Goal: Transaction & Acquisition: Purchase product/service

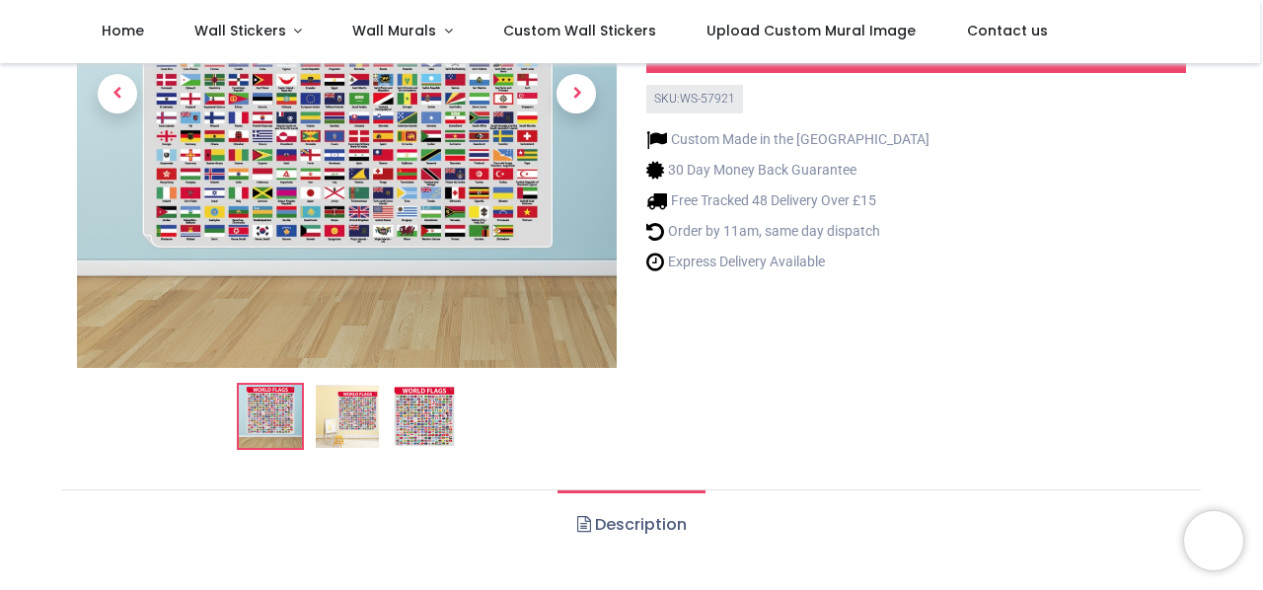
scroll to position [296, 0]
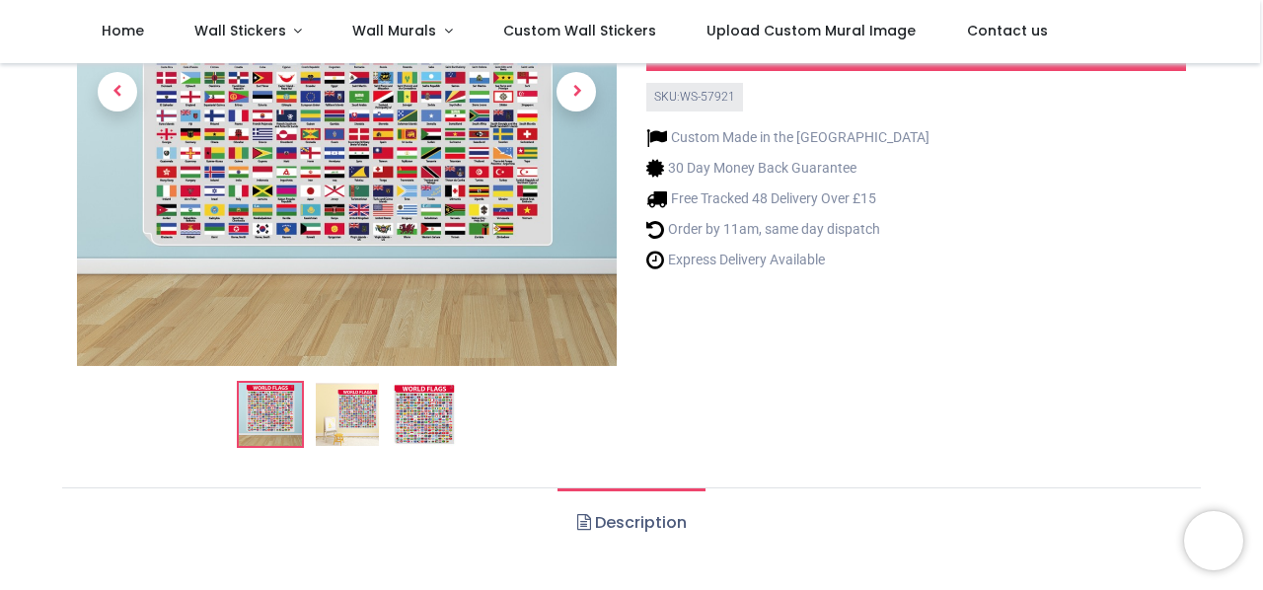
click at [355, 417] on img at bounding box center [347, 414] width 63 height 63
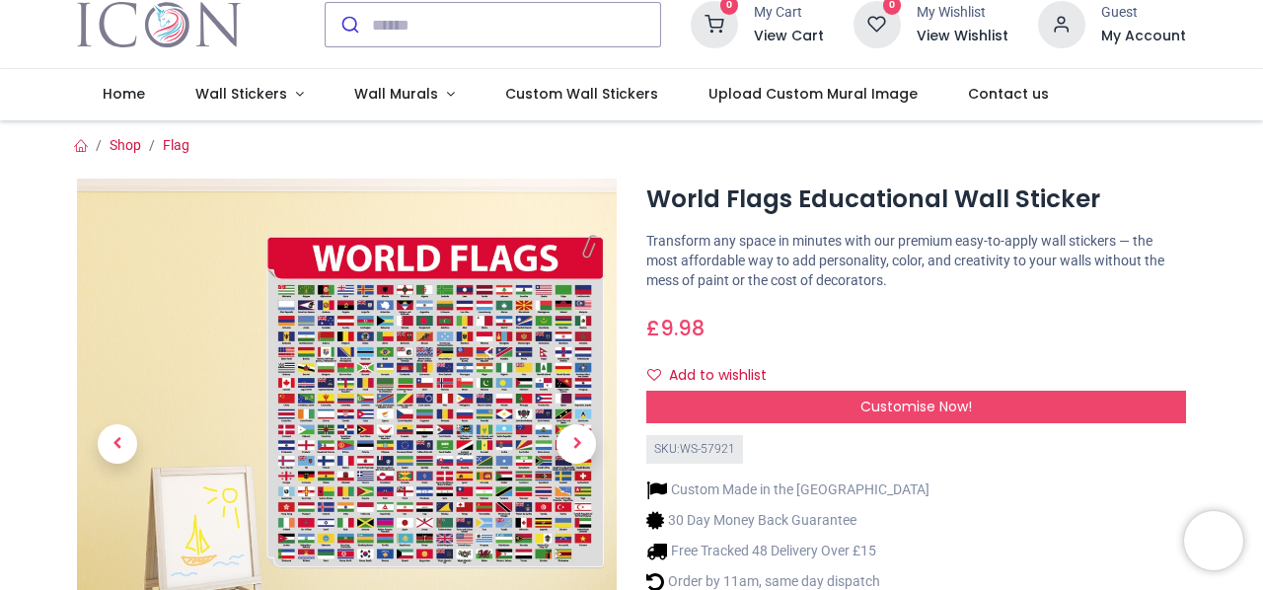
scroll to position [0, 0]
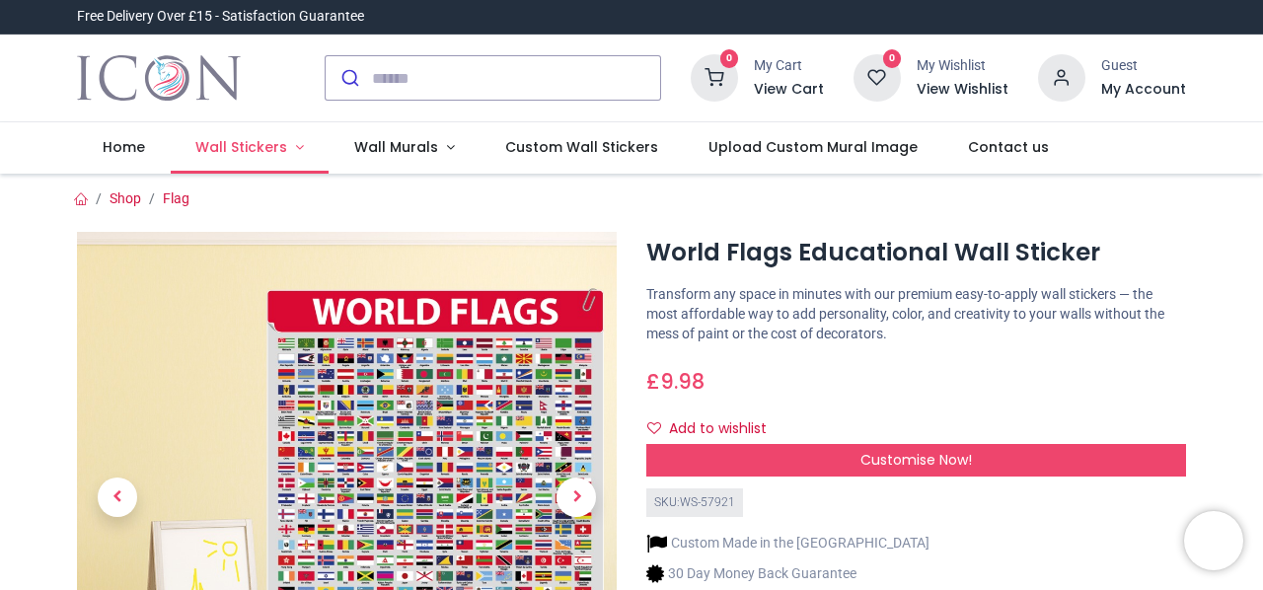
click at [238, 142] on span "Wall Stickers" at bounding box center [241, 147] width 92 height 20
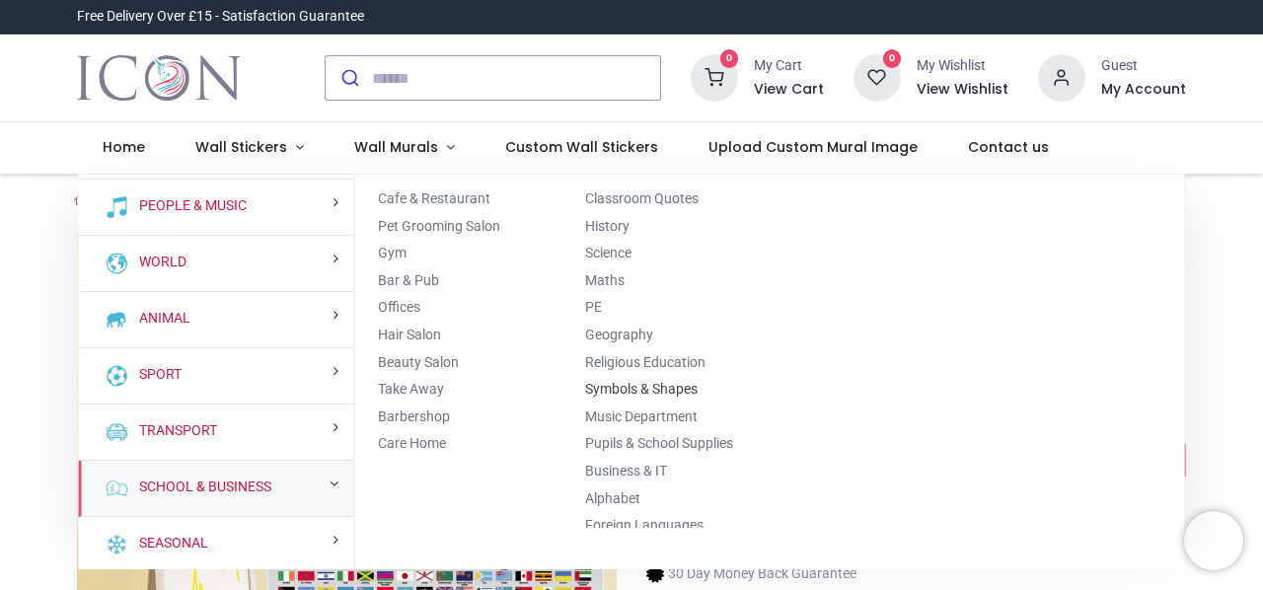
scroll to position [79, 0]
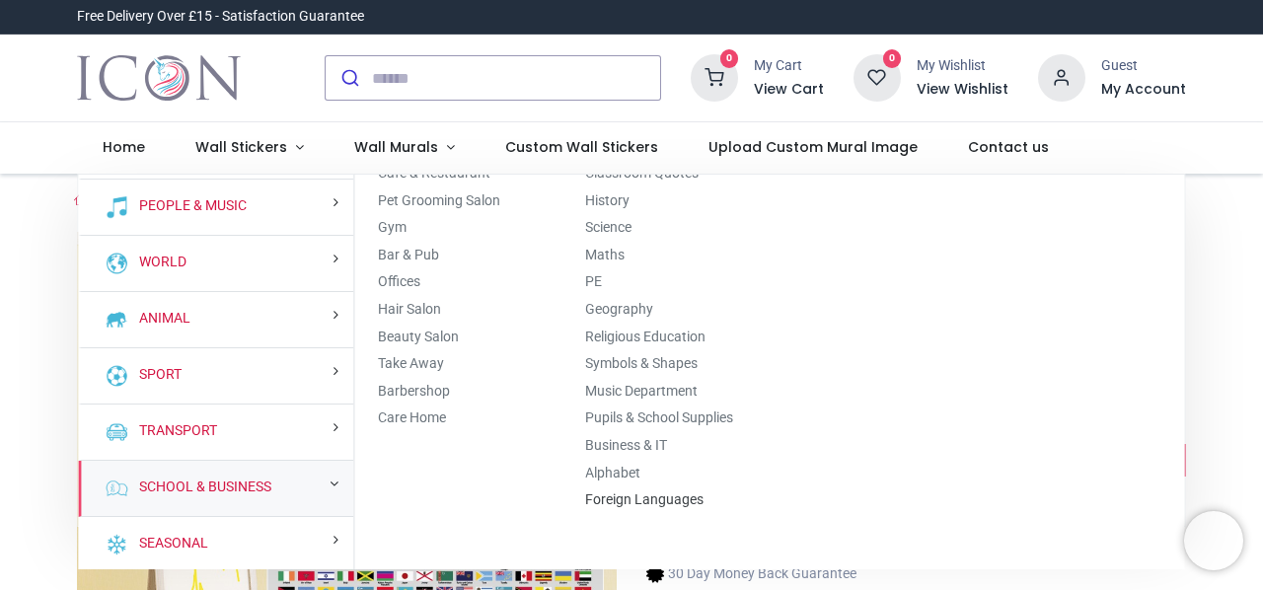
click at [632, 491] on link "Foreign Languages" at bounding box center [644, 499] width 118 height 16
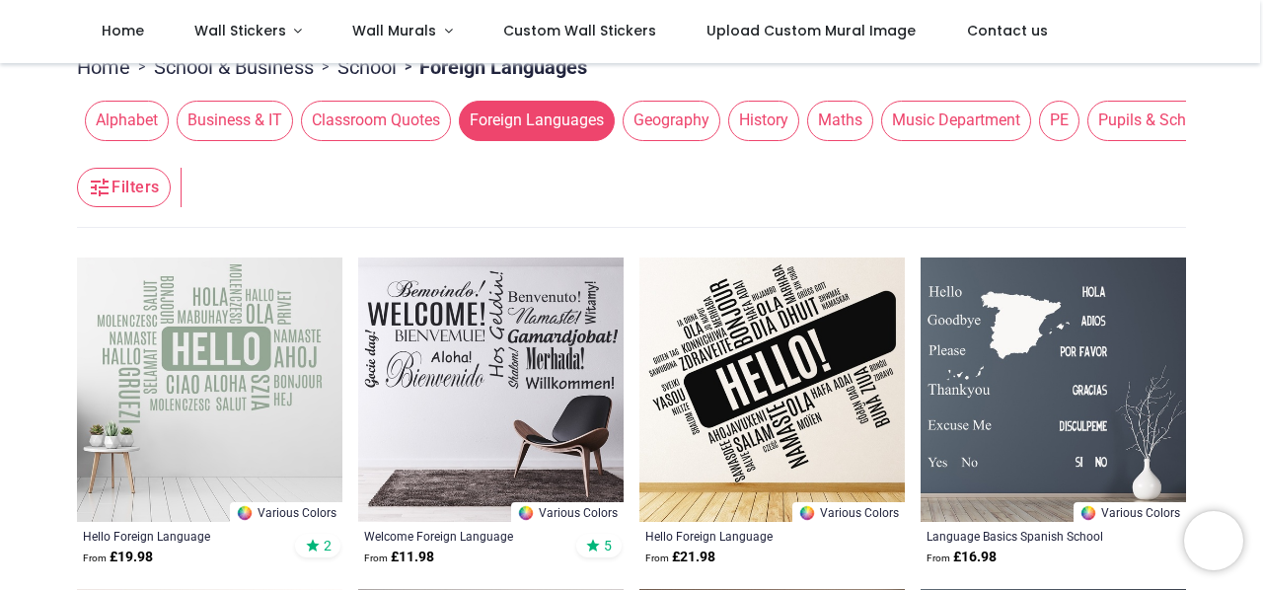
scroll to position [296, 0]
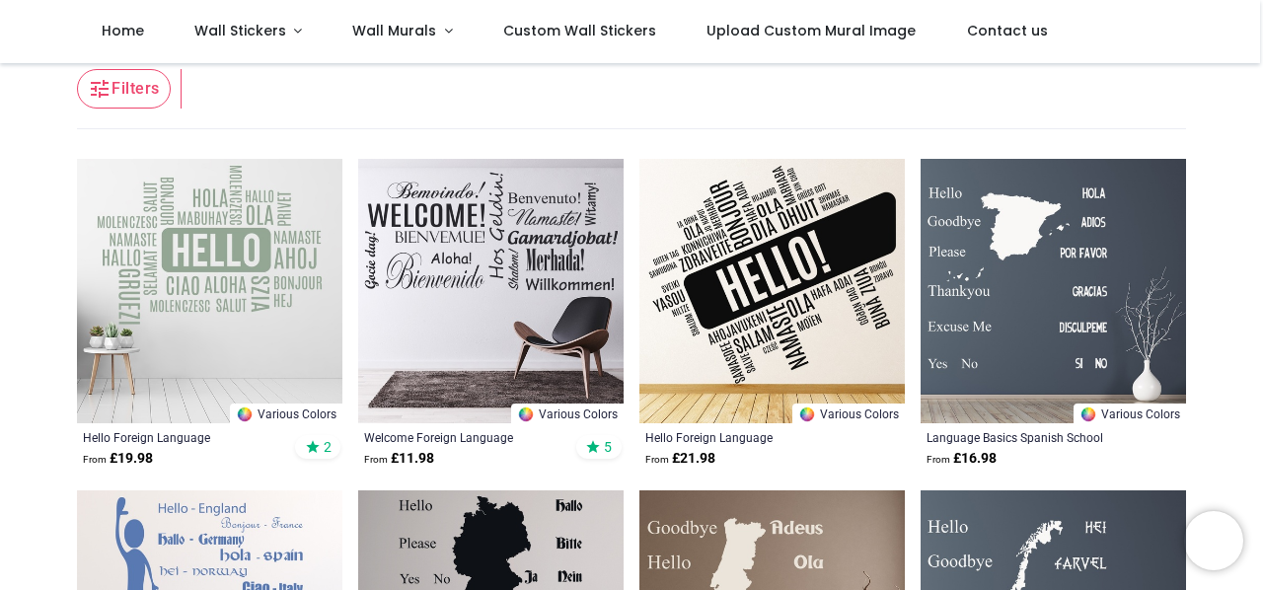
click at [791, 257] on img at bounding box center [771, 291] width 265 height 265
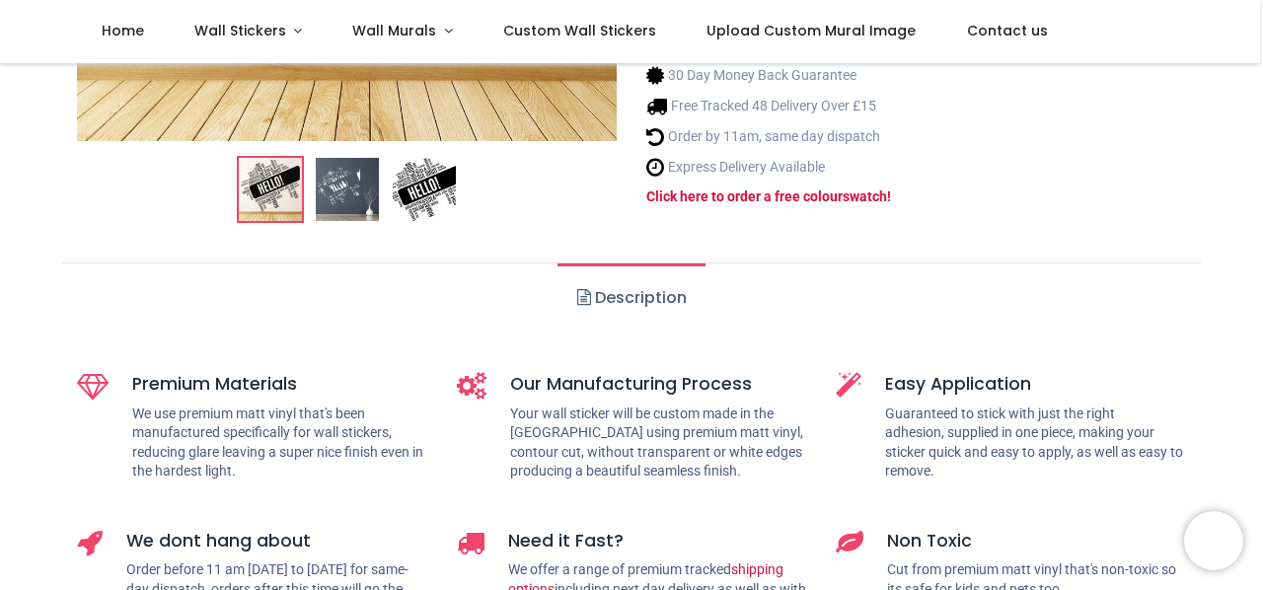
scroll to position [99, 0]
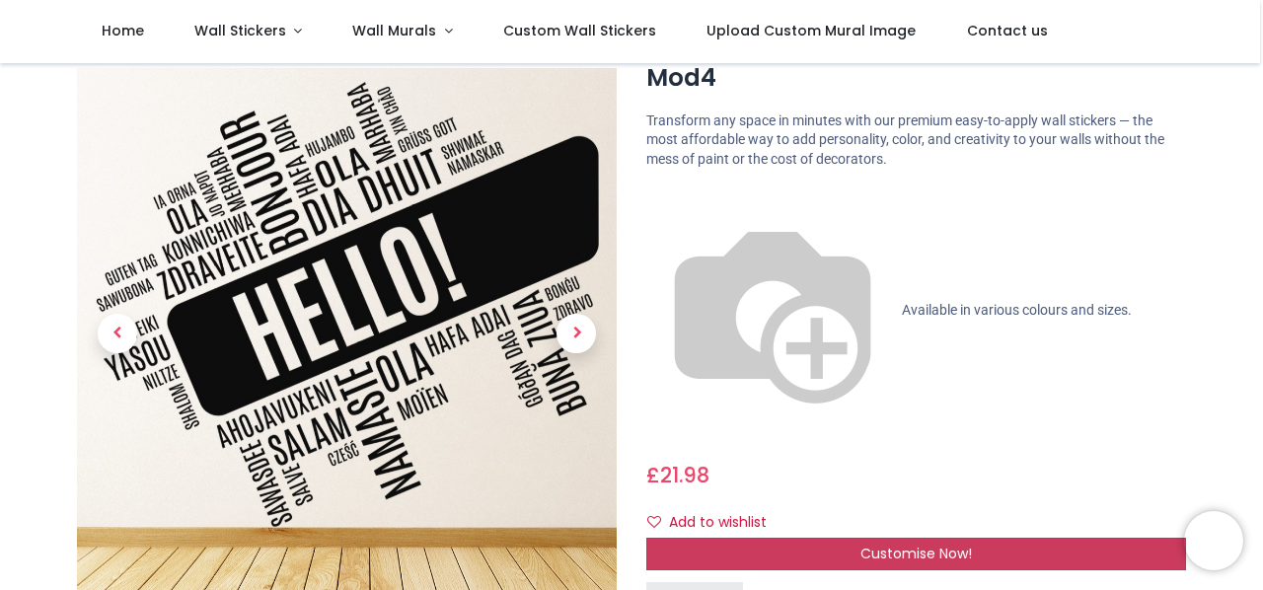
click at [775, 538] on div "Customise Now!" at bounding box center [916, 555] width 540 height 34
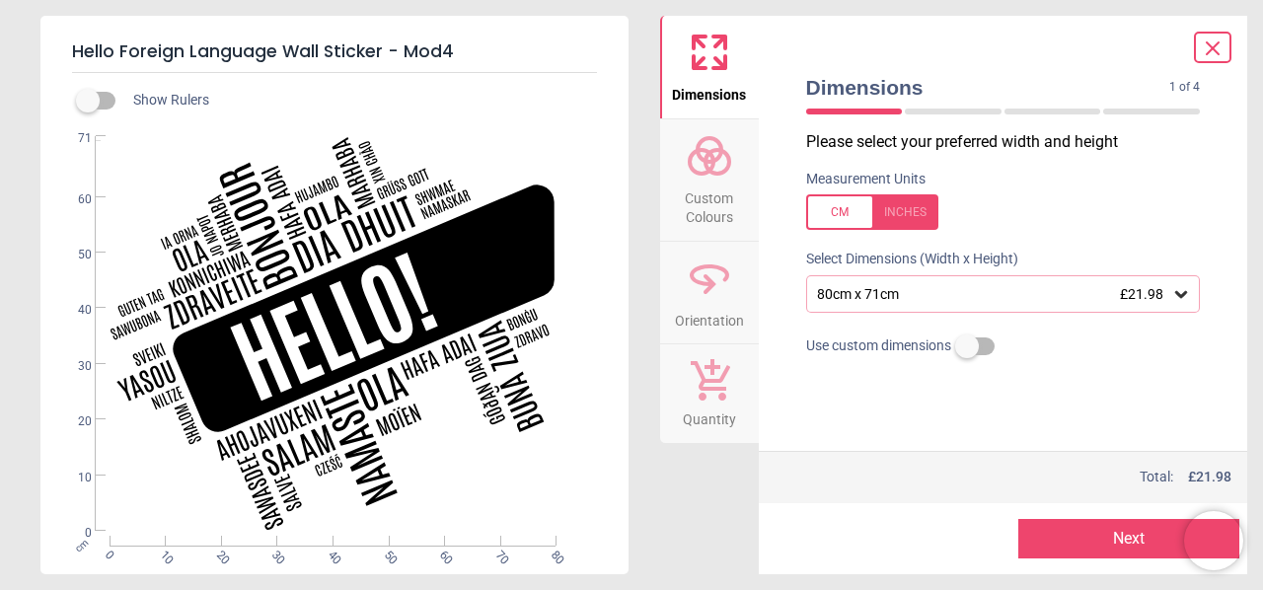
click at [833, 223] on div at bounding box center [872, 212] width 132 height 36
click at [906, 298] on div "31.5" x 28" (2ft 7" x 2ft 4") £21.98" at bounding box center [993, 294] width 357 height 17
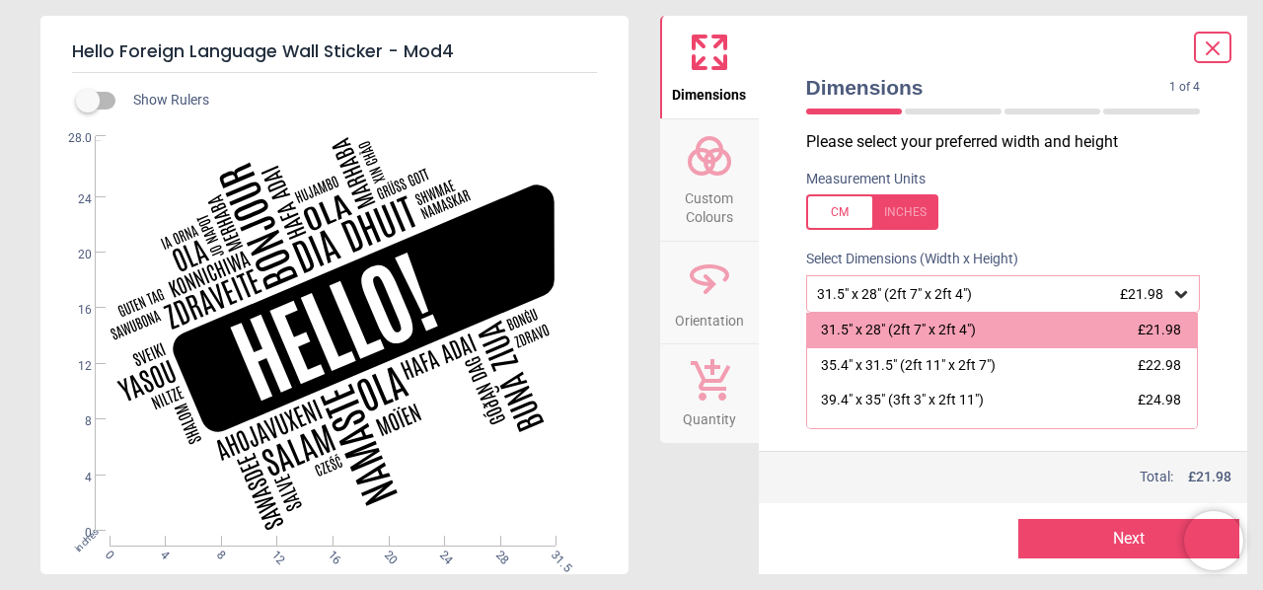
click at [825, 212] on div at bounding box center [872, 212] width 132 height 36
click at [898, 398] on div "100cm x 89cm" at bounding box center [866, 401] width 90 height 20
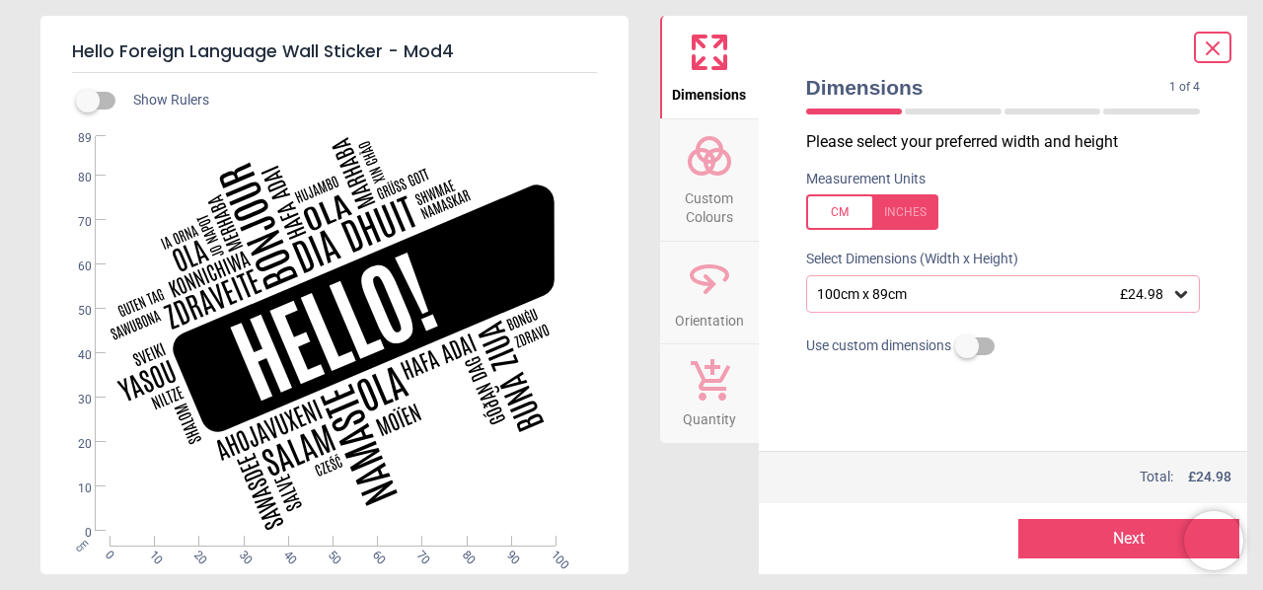
click at [710, 180] on span "Custom Colours" at bounding box center [709, 204] width 95 height 48
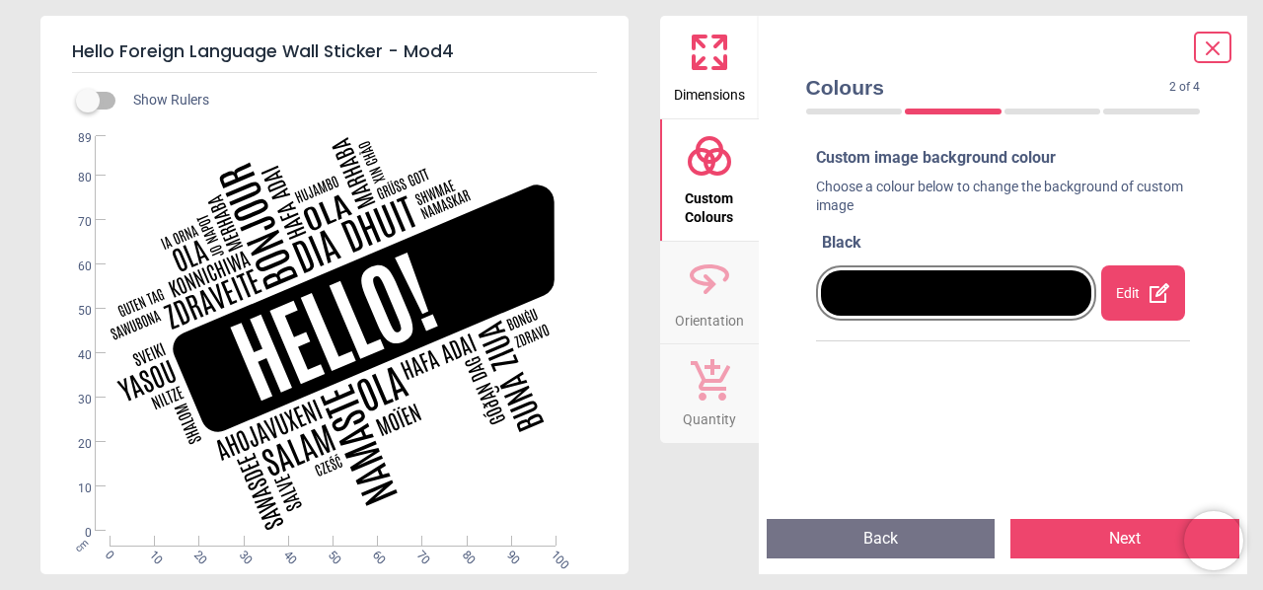
click at [933, 307] on div at bounding box center [956, 292] width 271 height 45
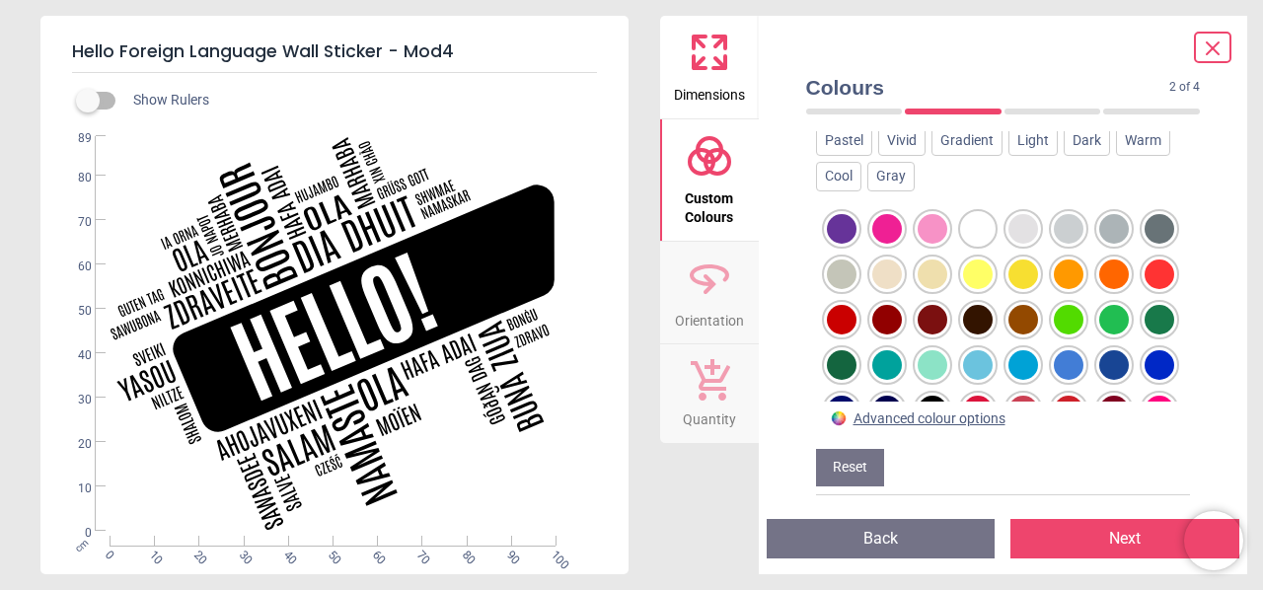
scroll to position [286, 0]
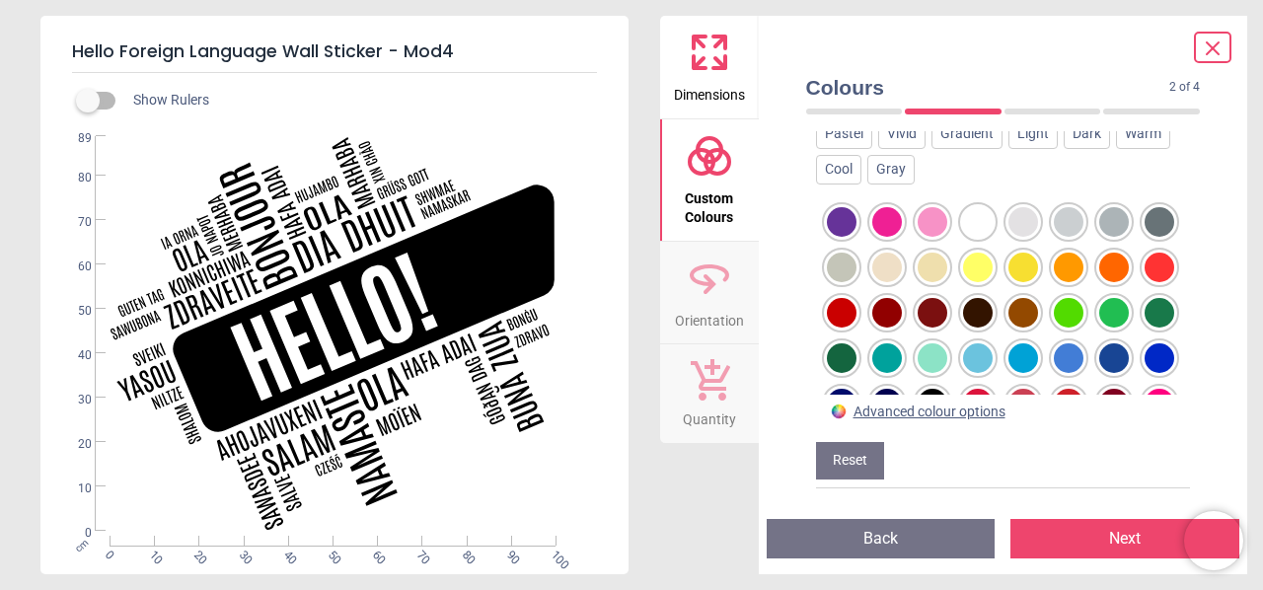
click at [1099, 282] on div at bounding box center [1114, 268] width 30 height 30
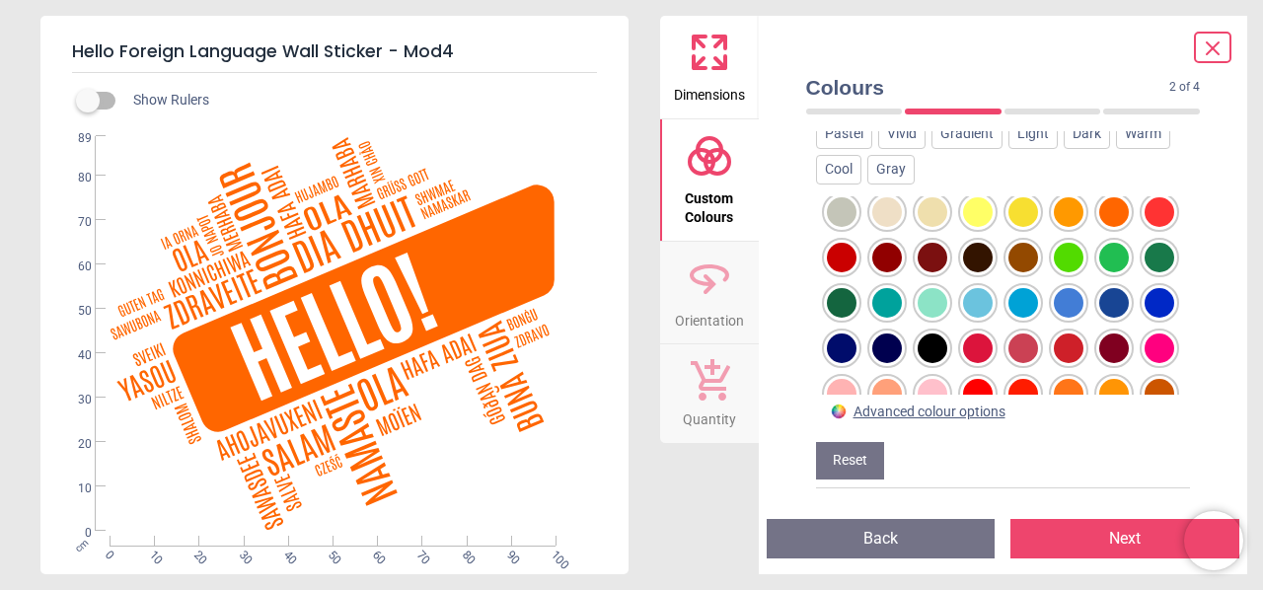
scroll to position [99, 0]
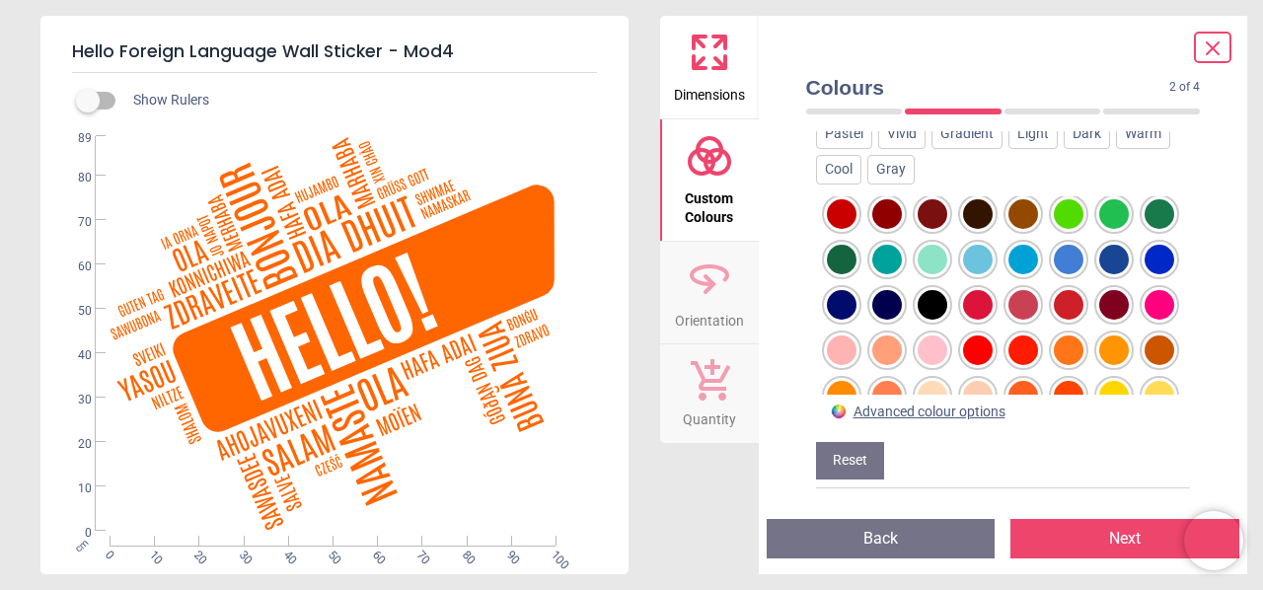
click at [1145, 274] on div at bounding box center [1160, 260] width 30 height 30
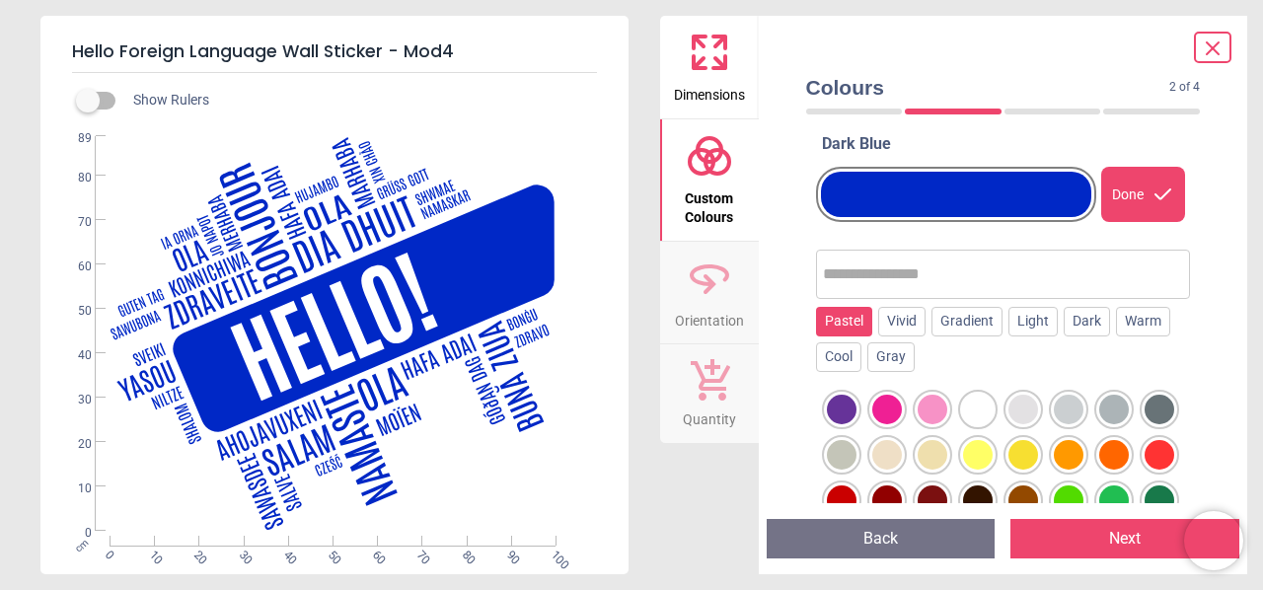
click at [846, 315] on div "Pastel" at bounding box center [844, 322] width 56 height 30
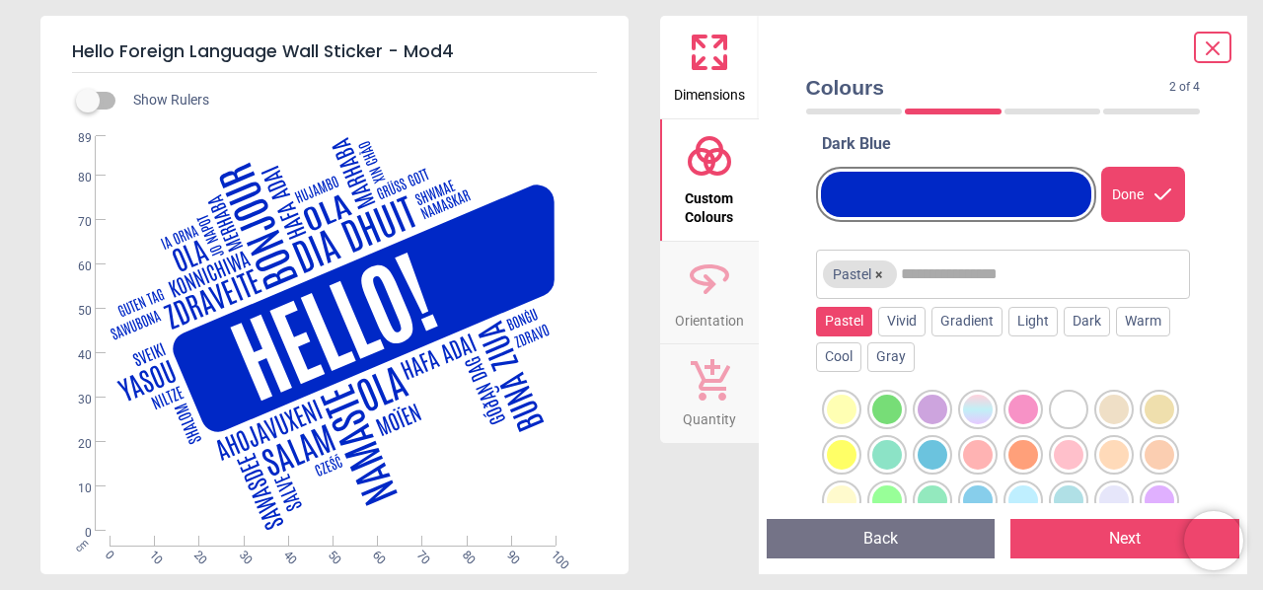
click at [929, 417] on div at bounding box center [933, 410] width 30 height 30
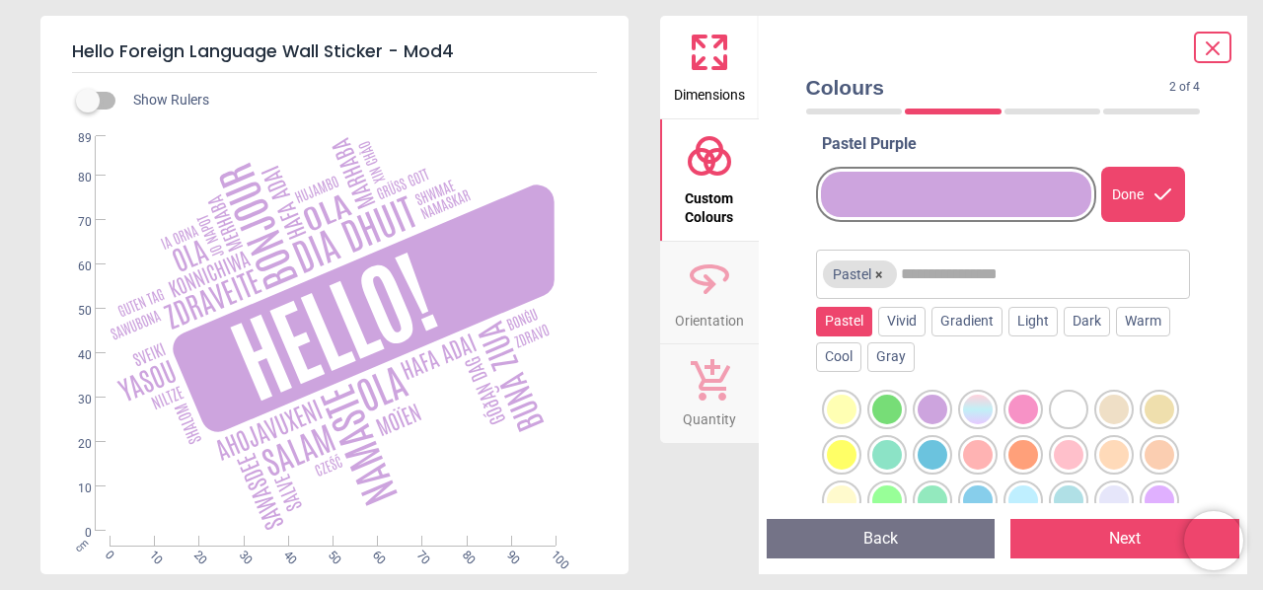
click at [1023, 408] on div at bounding box center [1023, 410] width 30 height 30
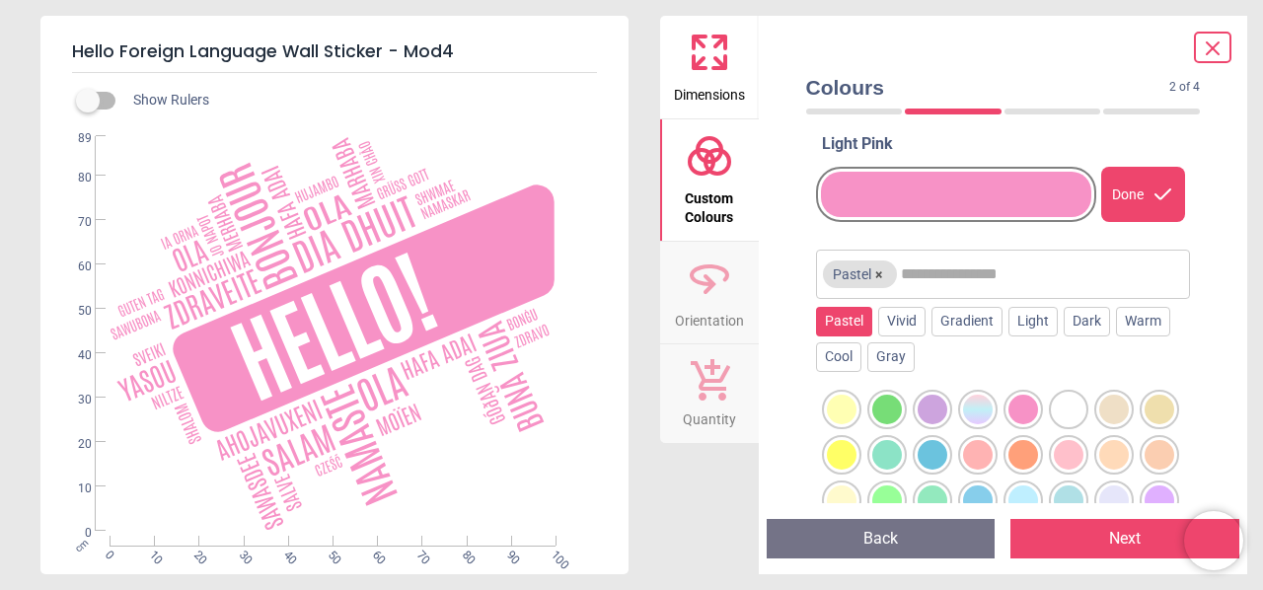
scroll to position [77, 0]
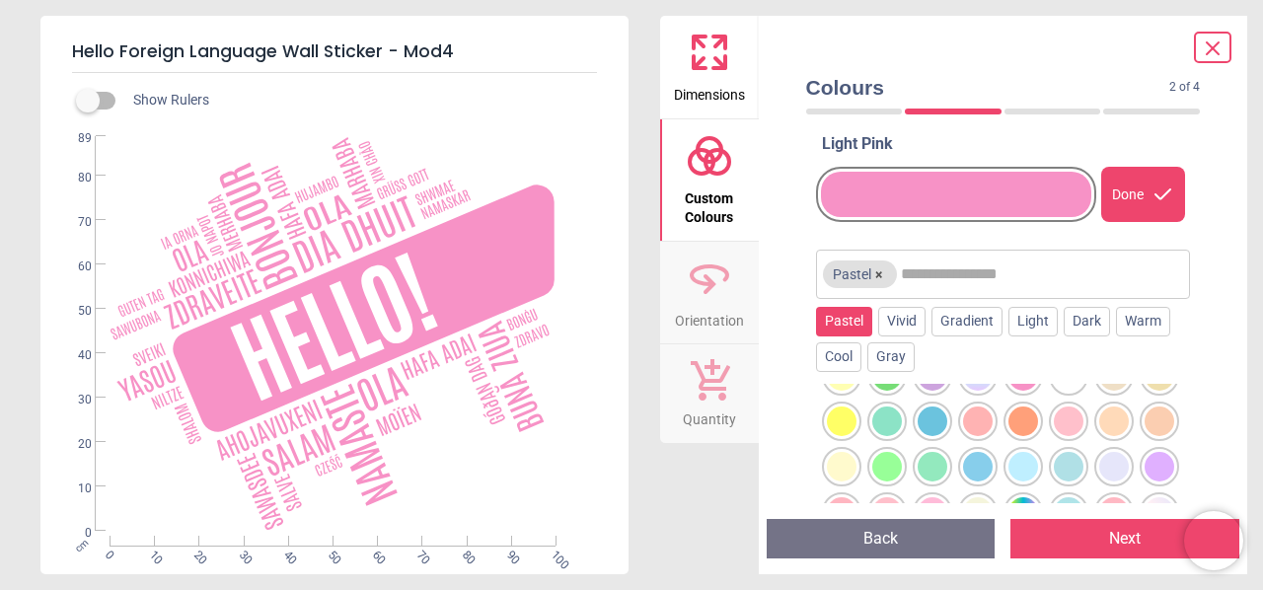
click at [947, 452] on div at bounding box center [933, 467] width 30 height 30
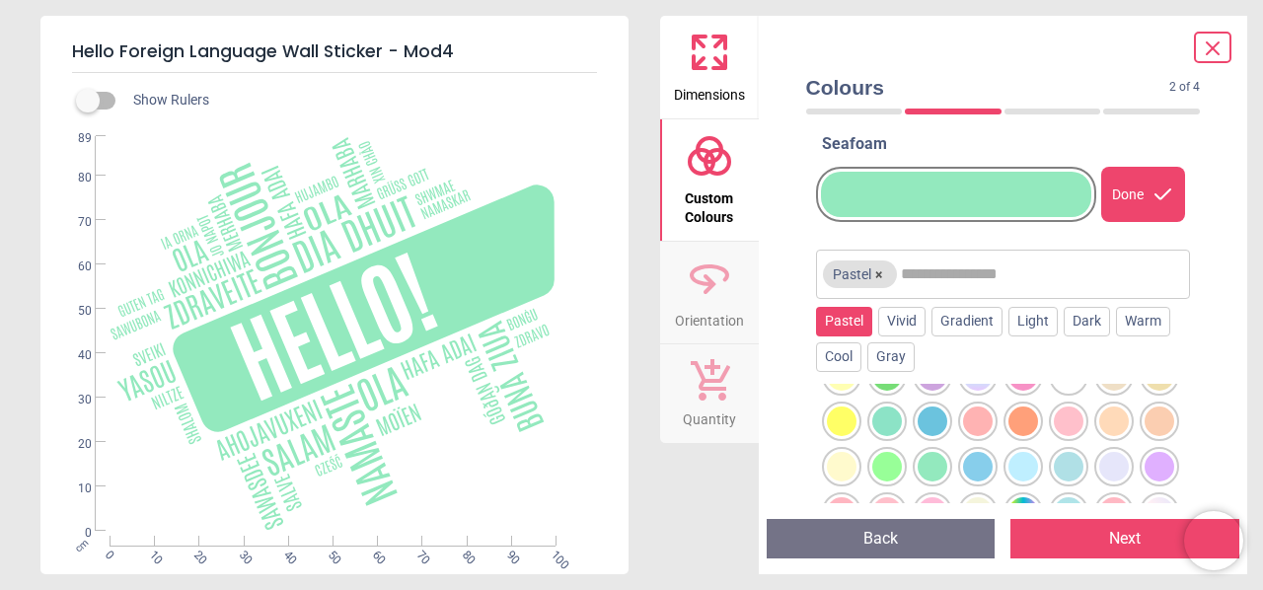
click at [902, 452] on div at bounding box center [887, 467] width 30 height 30
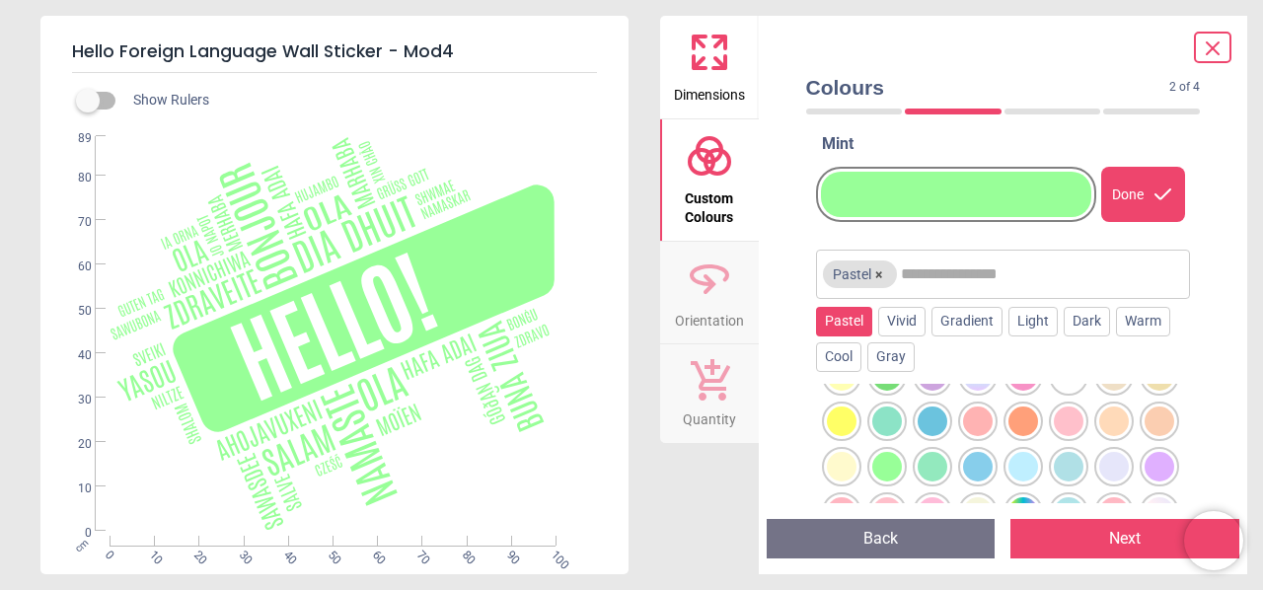
scroll to position [0, 0]
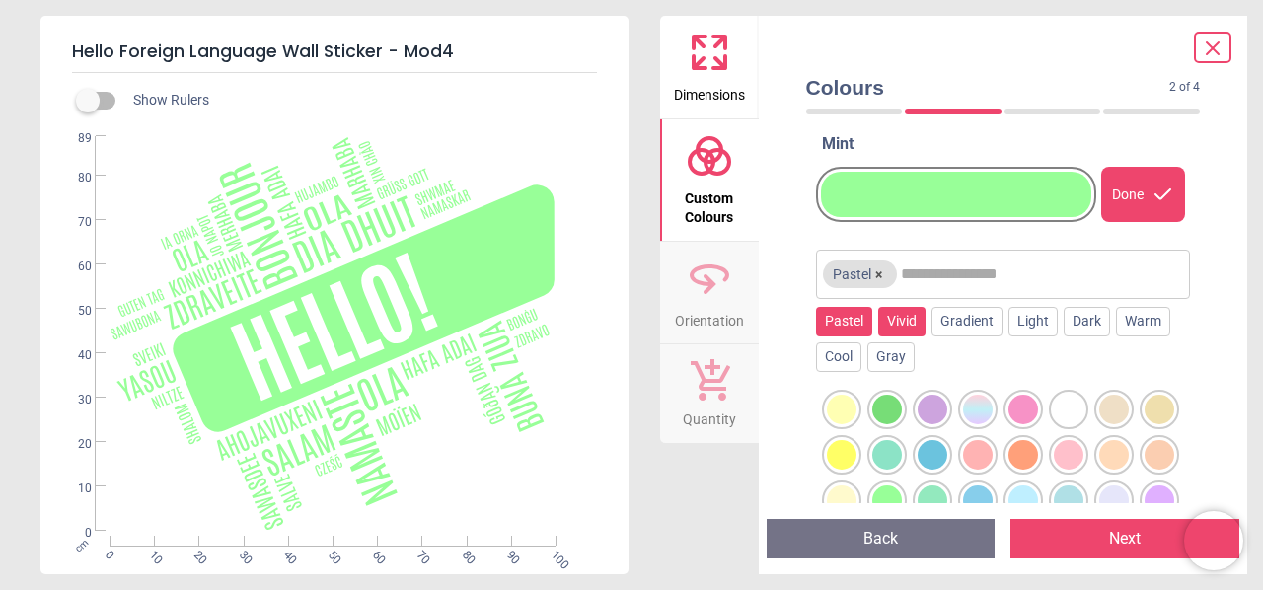
click at [896, 315] on div "Vivid" at bounding box center [901, 322] width 47 height 30
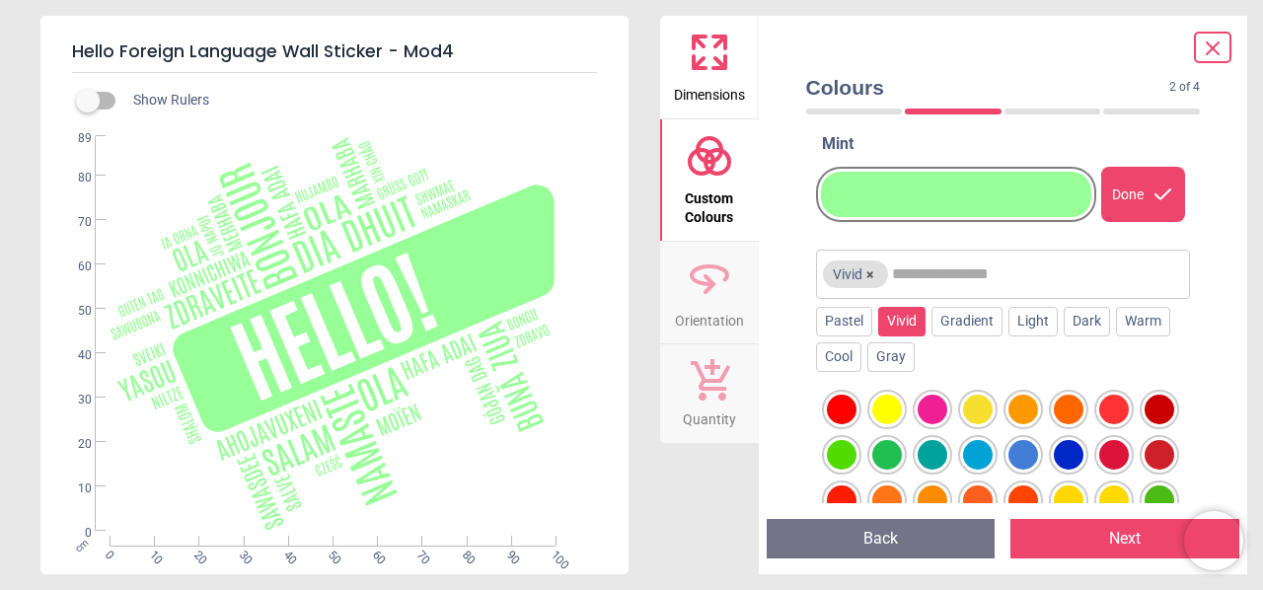
click at [993, 445] on div at bounding box center [978, 455] width 30 height 30
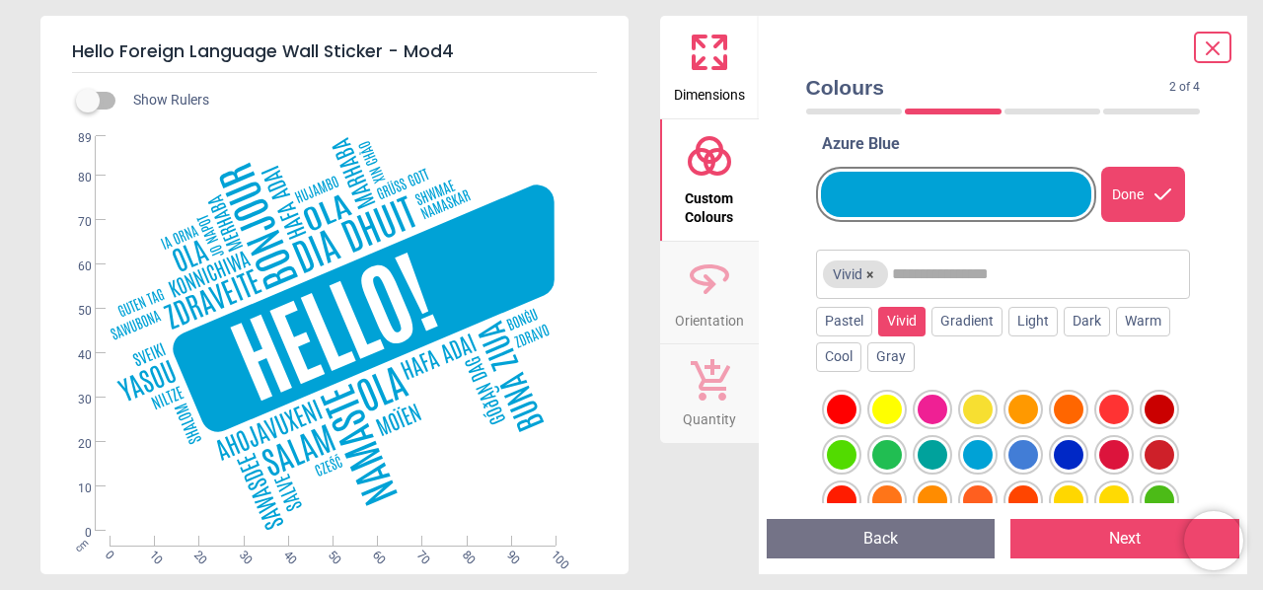
click at [1038, 449] on div at bounding box center [1023, 455] width 30 height 30
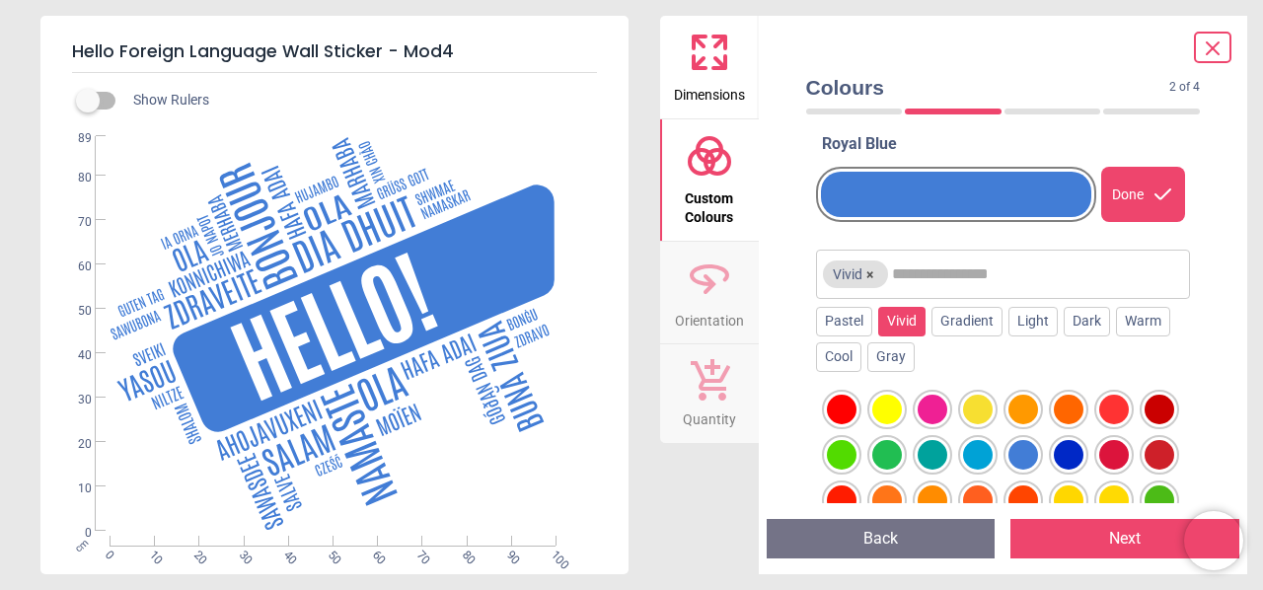
click at [438, 257] on div "WS-51075 Created with Snap null" at bounding box center [332, 334] width 584 height 396
click at [380, 211] on div "WS-51075 Created with Snap null" at bounding box center [332, 334] width 584 height 396
click at [725, 302] on span "Orientation" at bounding box center [709, 317] width 69 height 30
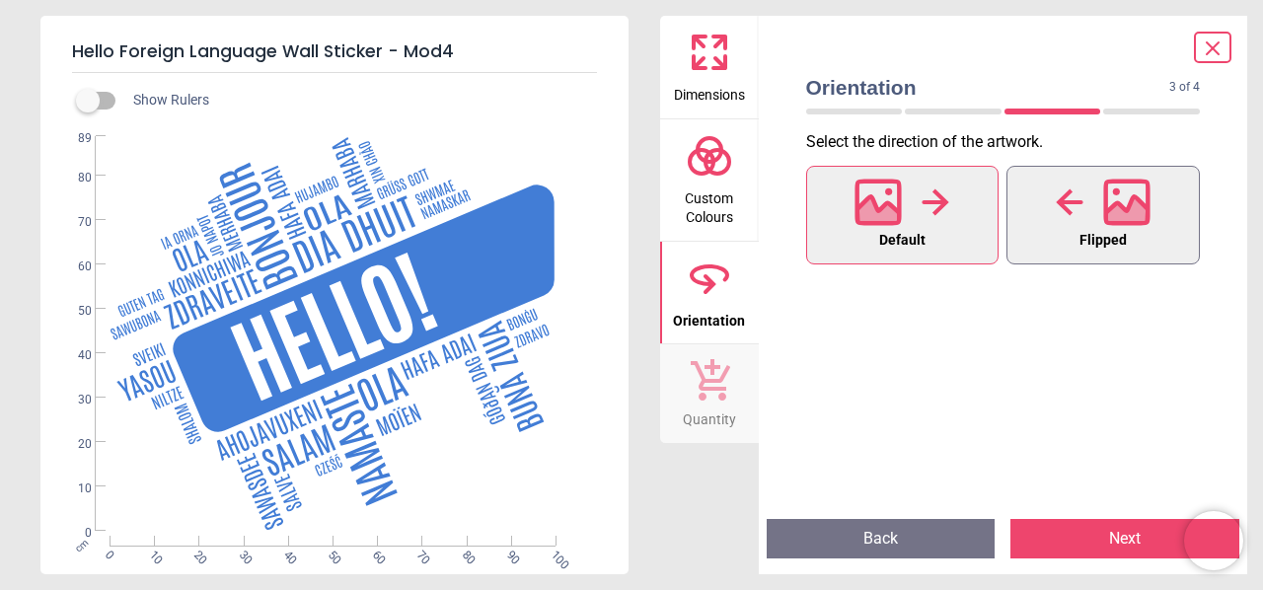
click at [1132, 197] on icon at bounding box center [1127, 213] width 42 height 35
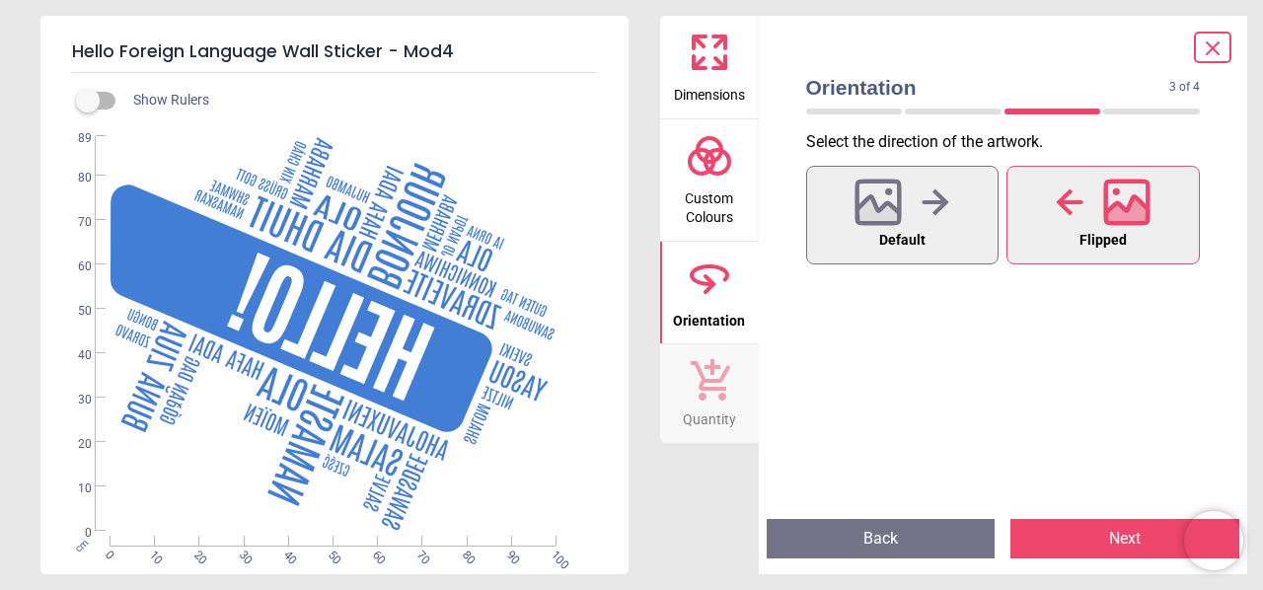
click at [1132, 197] on icon at bounding box center [1127, 213] width 42 height 35
click at [976, 204] on button "Default" at bounding box center [902, 215] width 193 height 99
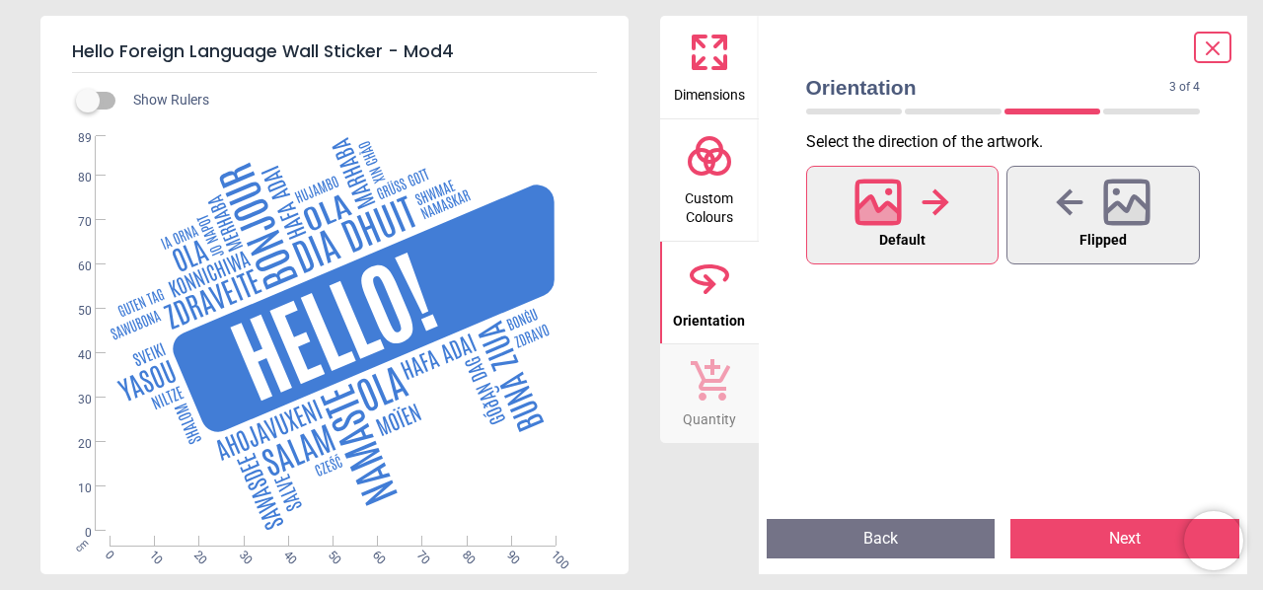
click at [716, 402] on span "Quantity" at bounding box center [709, 416] width 53 height 30
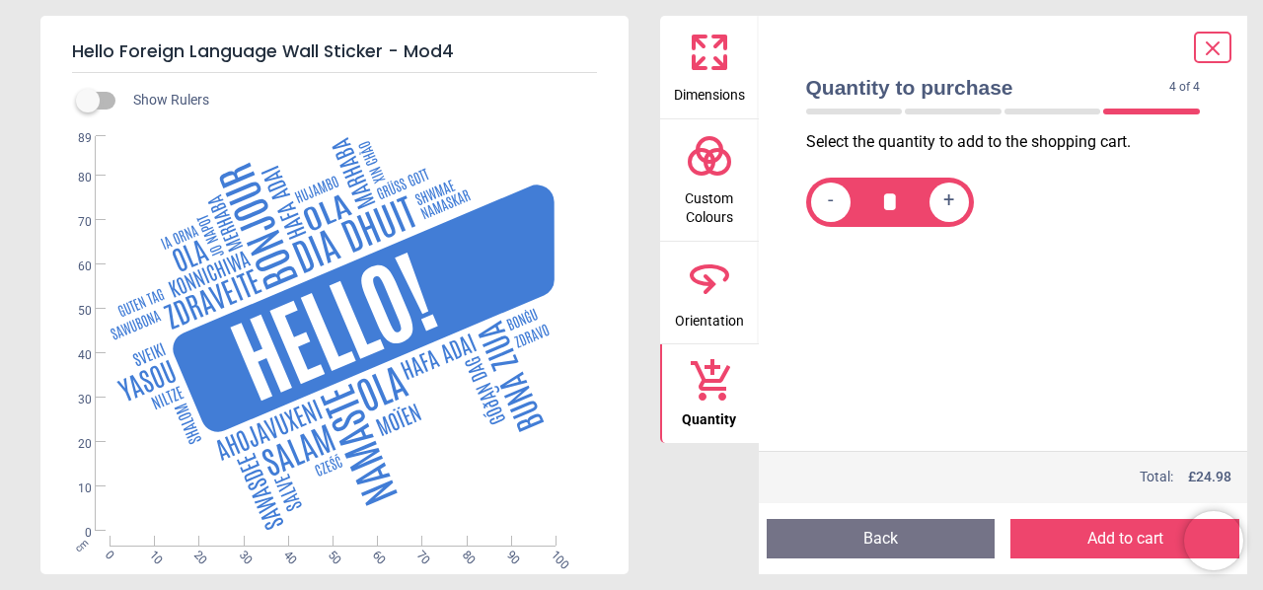
click at [706, 273] on icon at bounding box center [709, 278] width 47 height 47
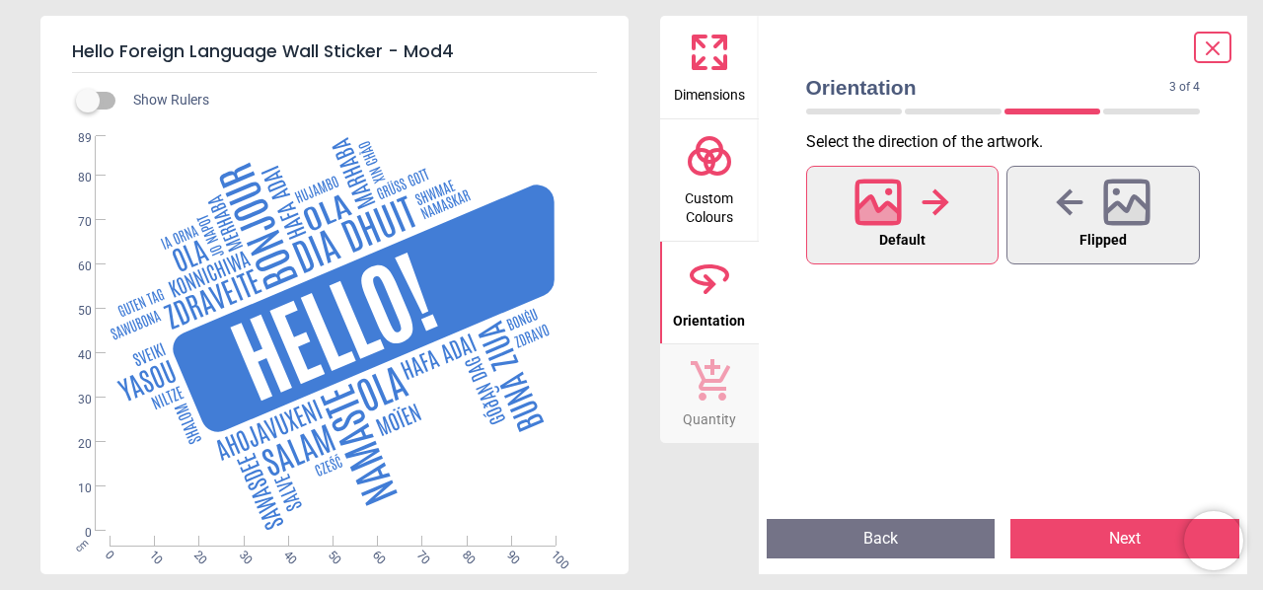
click at [706, 196] on span "Custom Colours" at bounding box center [709, 204] width 95 height 48
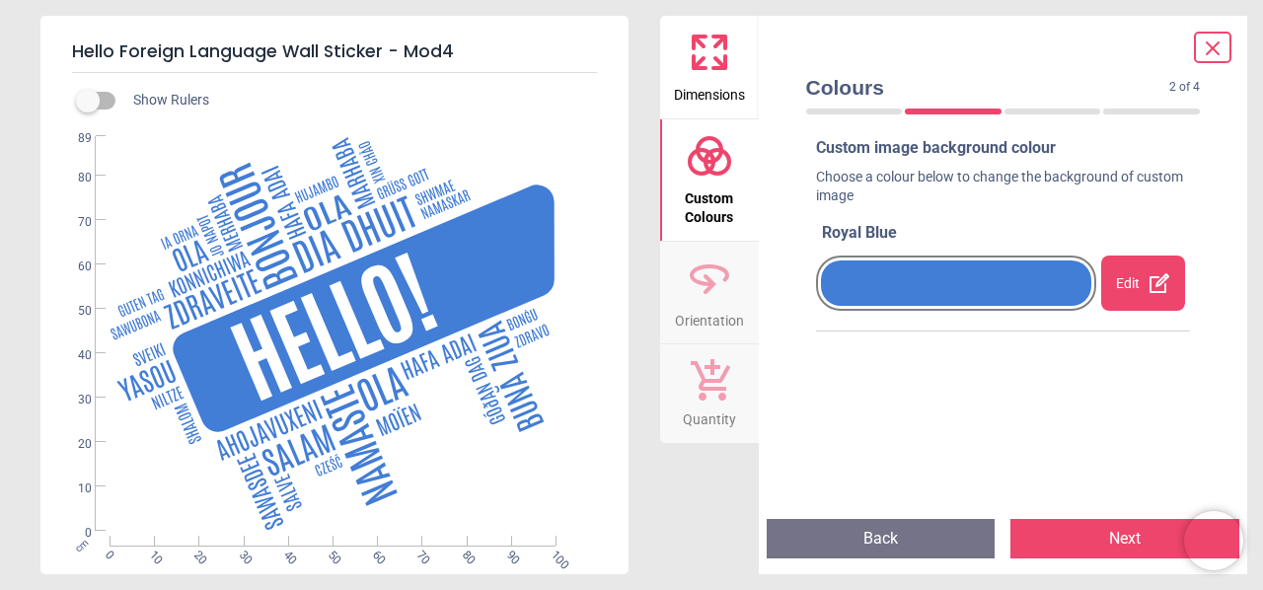
scroll to position [13, 0]
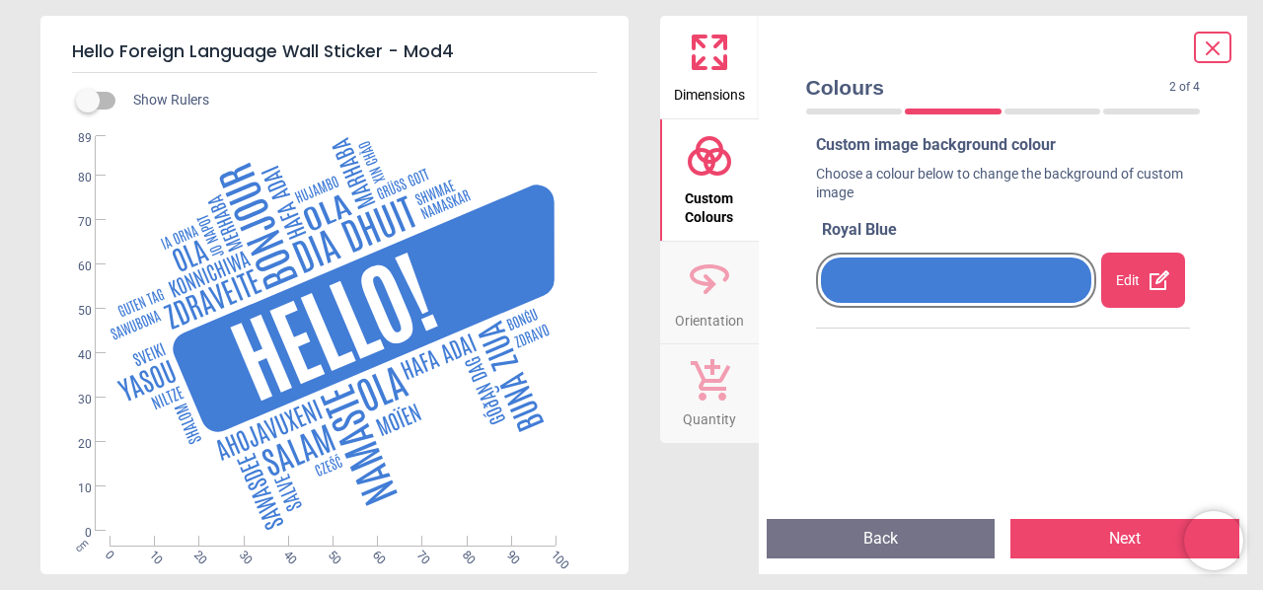
click at [1152, 283] on icon at bounding box center [1160, 280] width 24 height 24
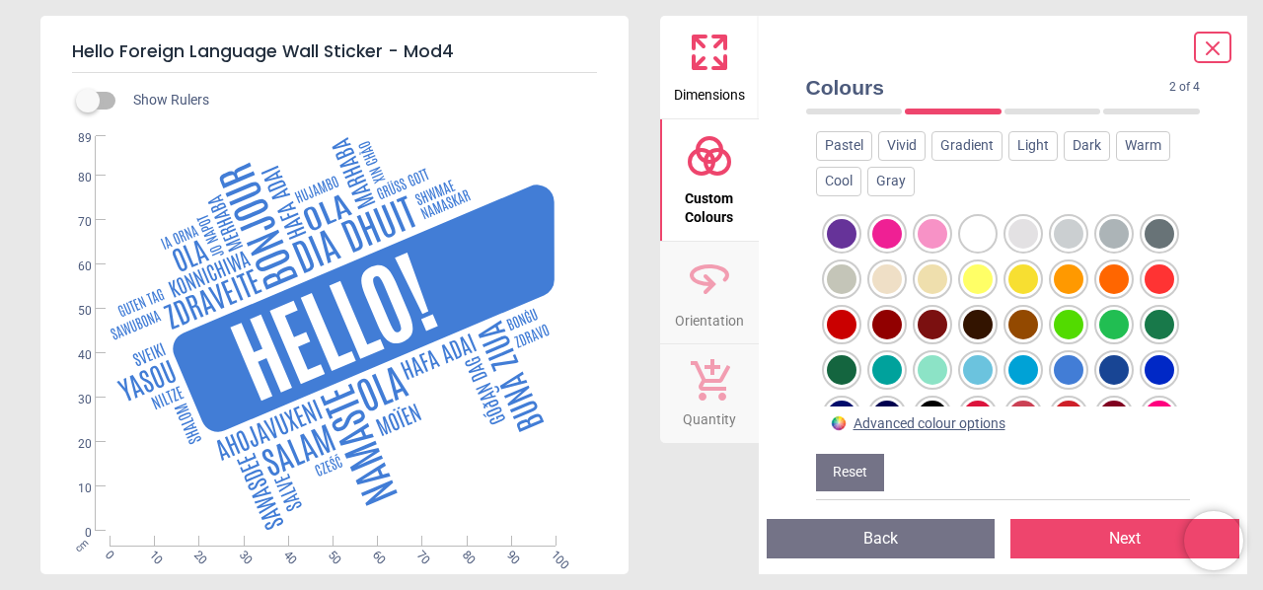
scroll to position [286, 0]
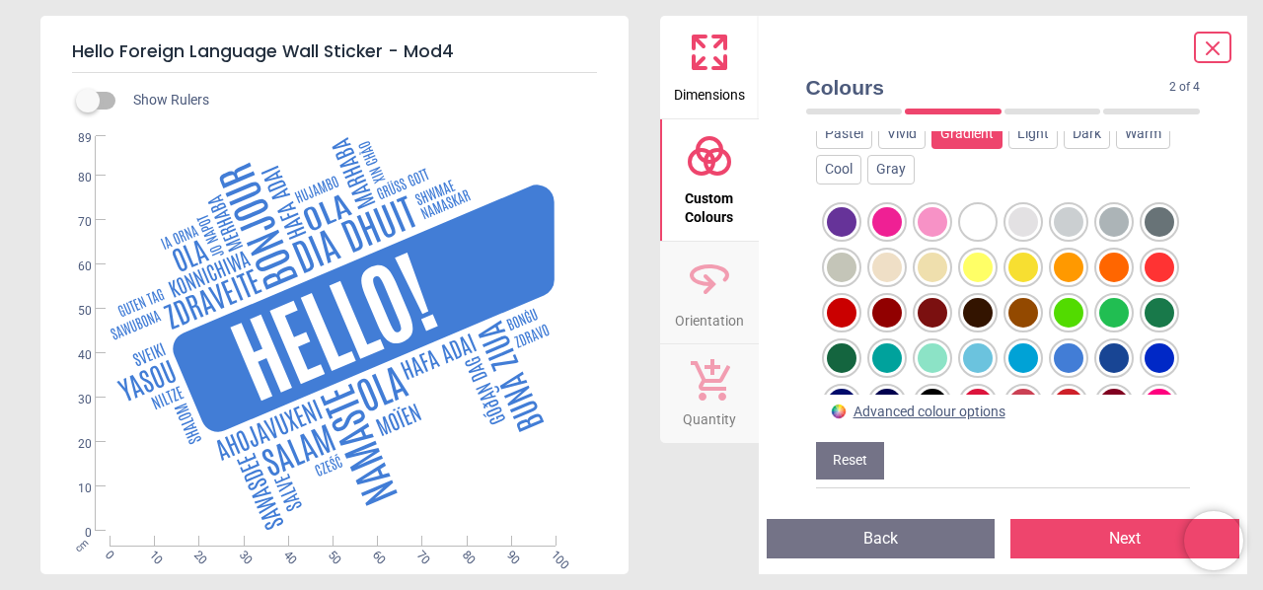
click at [977, 138] on div "Gradient" at bounding box center [966, 134] width 71 height 30
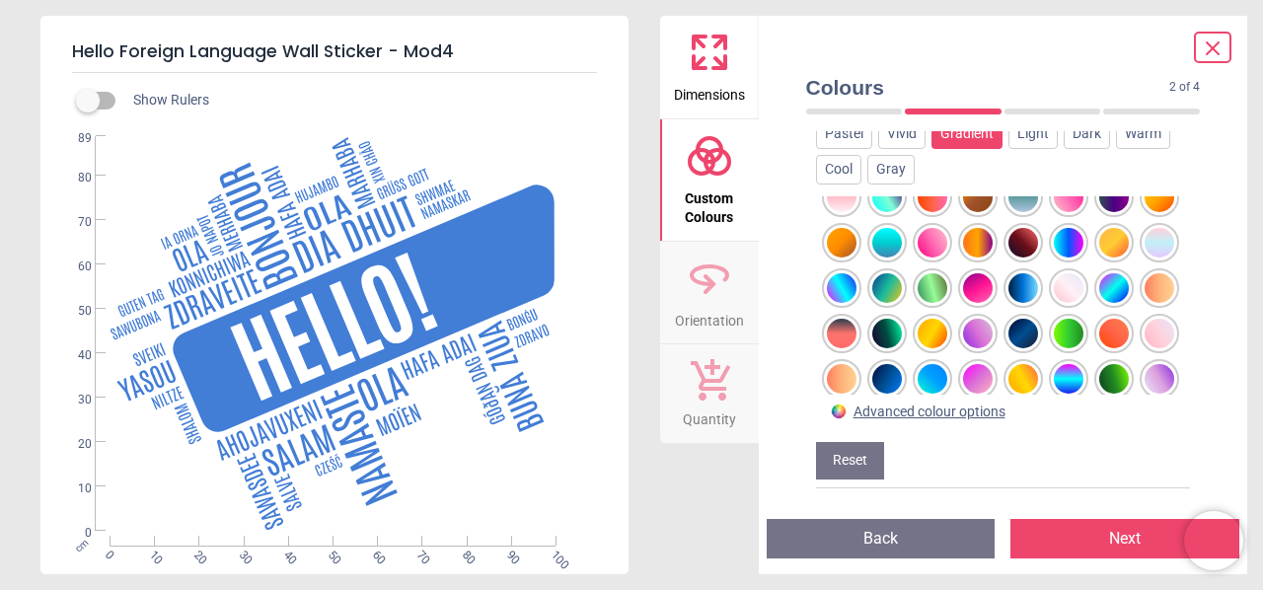
scroll to position [197, 0]
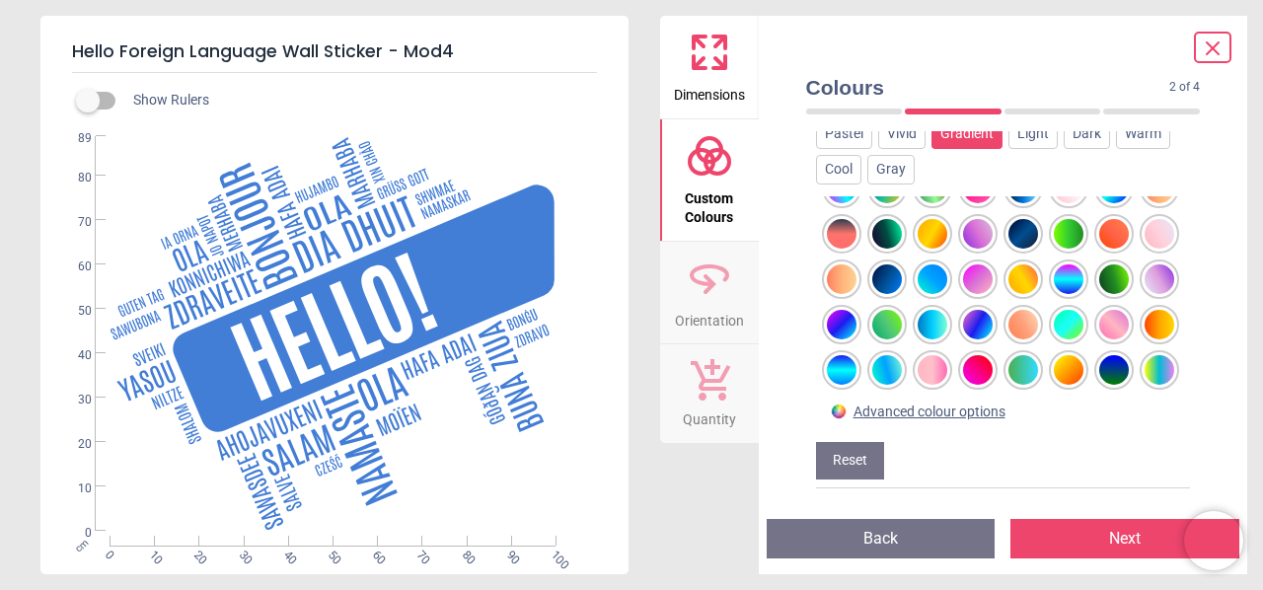
click at [1145, 293] on div at bounding box center [1160, 279] width 30 height 30
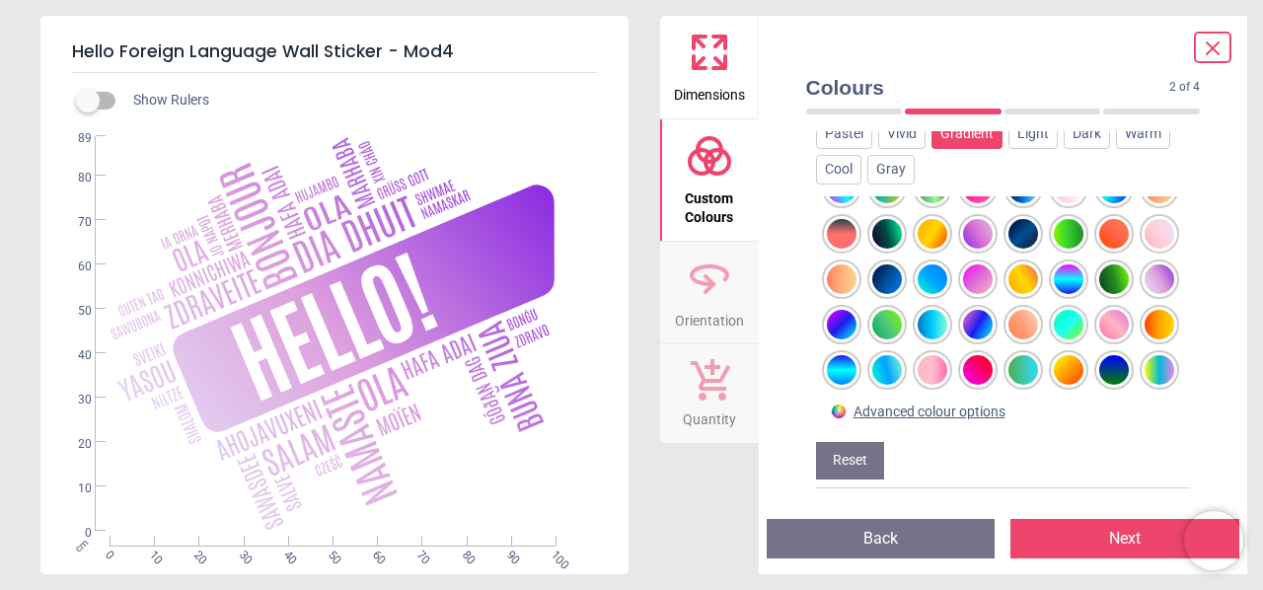
click at [947, 219] on div at bounding box center [933, 234] width 30 height 30
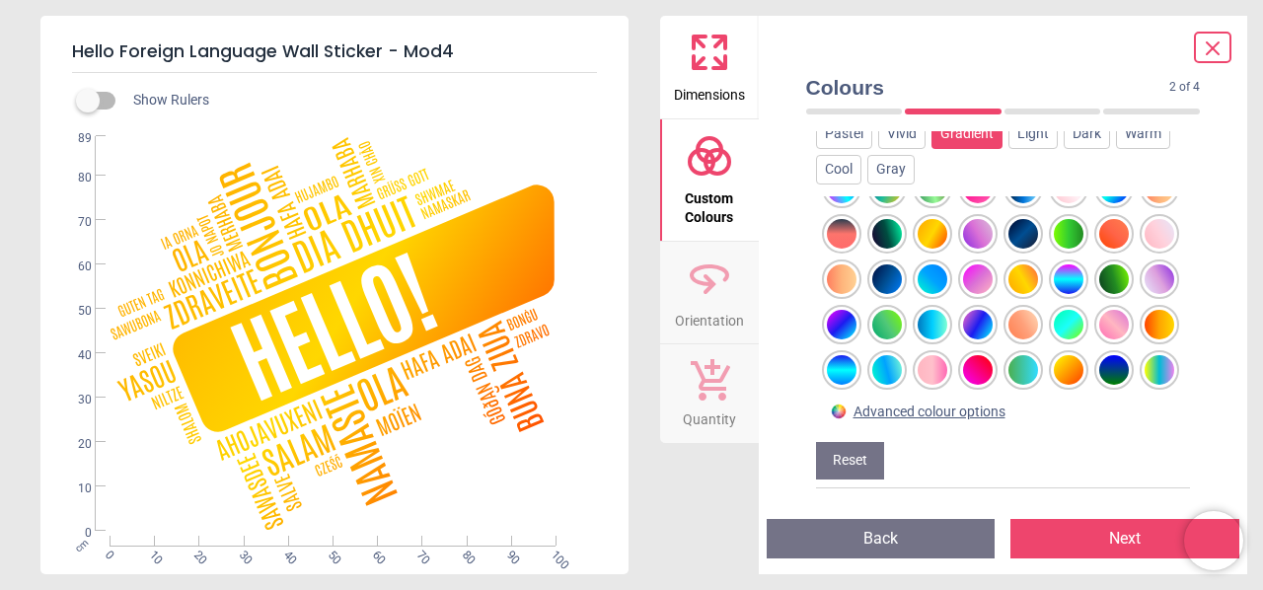
scroll to position [259, 0]
click at [1054, 264] on div at bounding box center [1069, 279] width 30 height 30
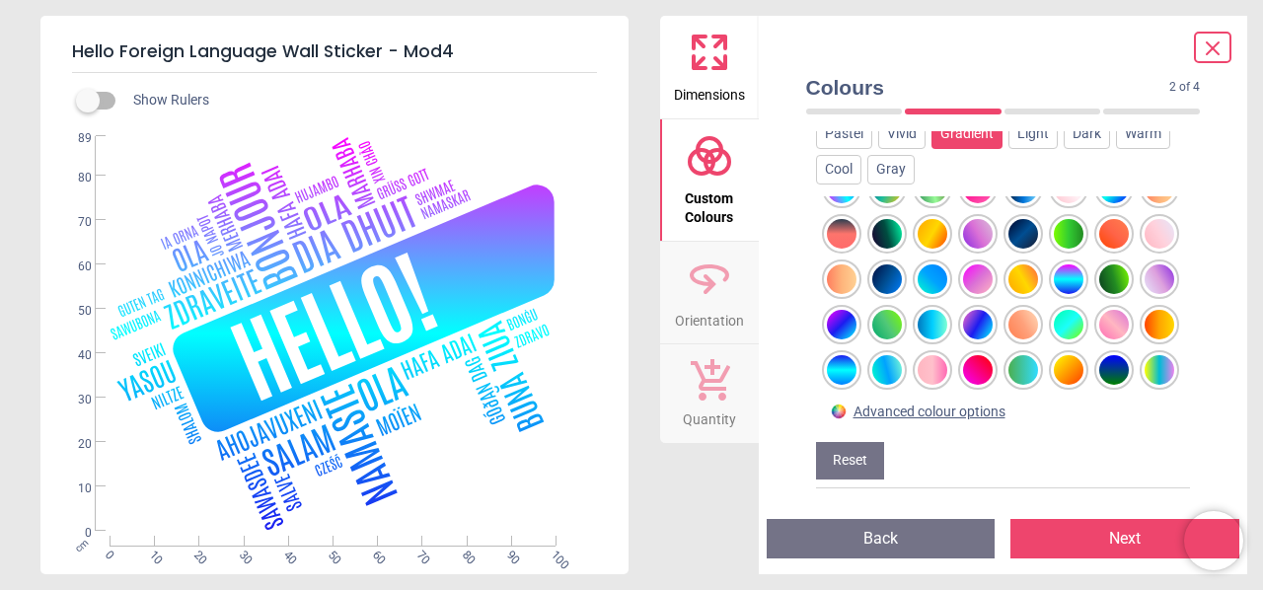
scroll to position [160, 0]
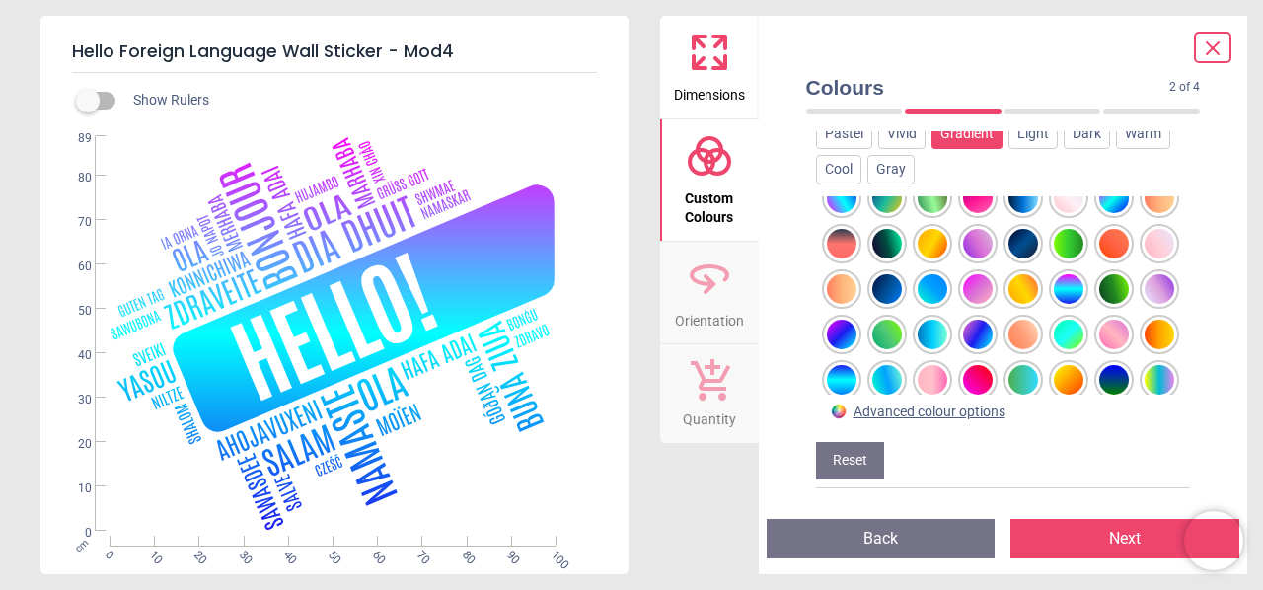
click at [1099, 259] on div at bounding box center [1114, 244] width 30 height 30
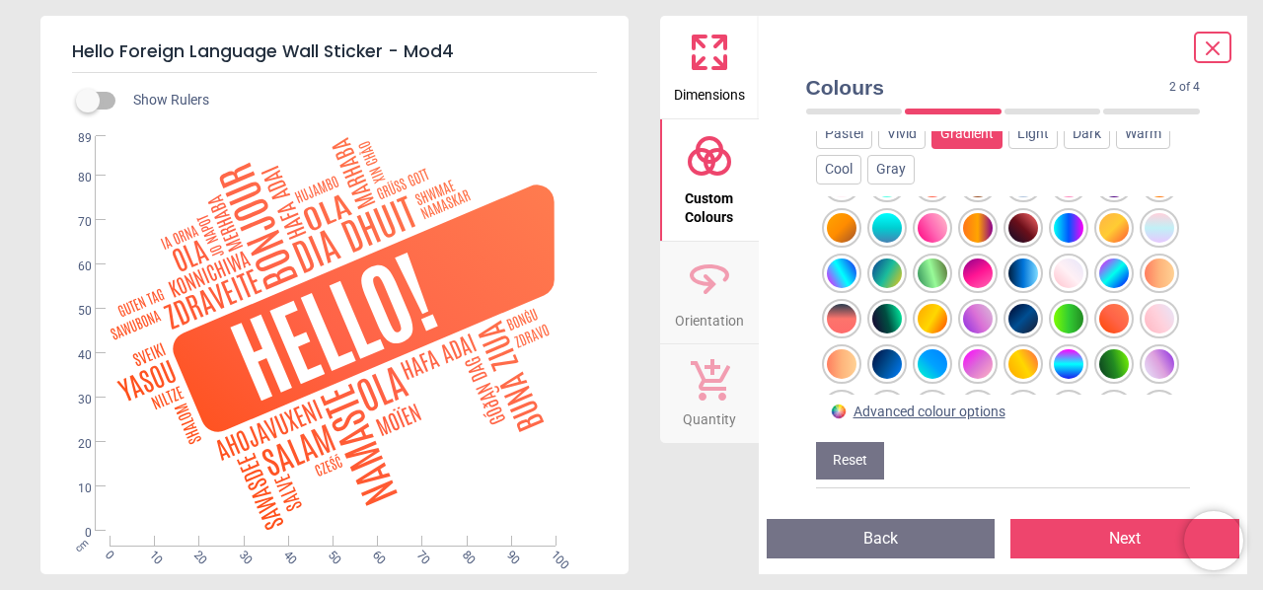
scroll to position [0, 0]
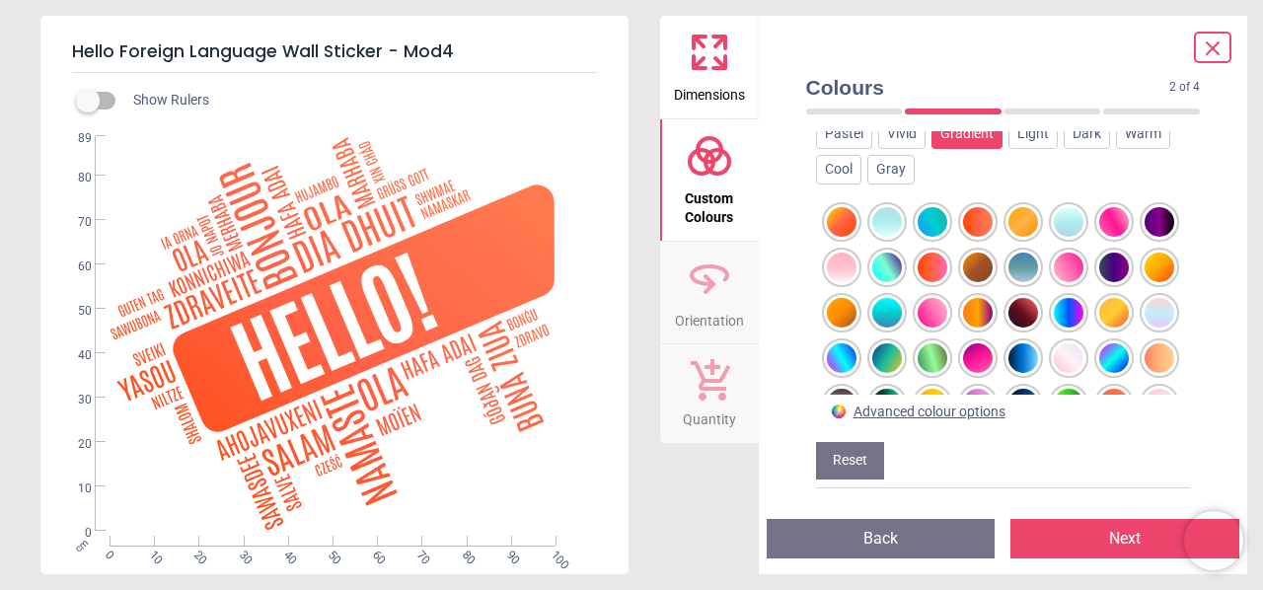
click at [902, 260] on div at bounding box center [887, 268] width 30 height 30
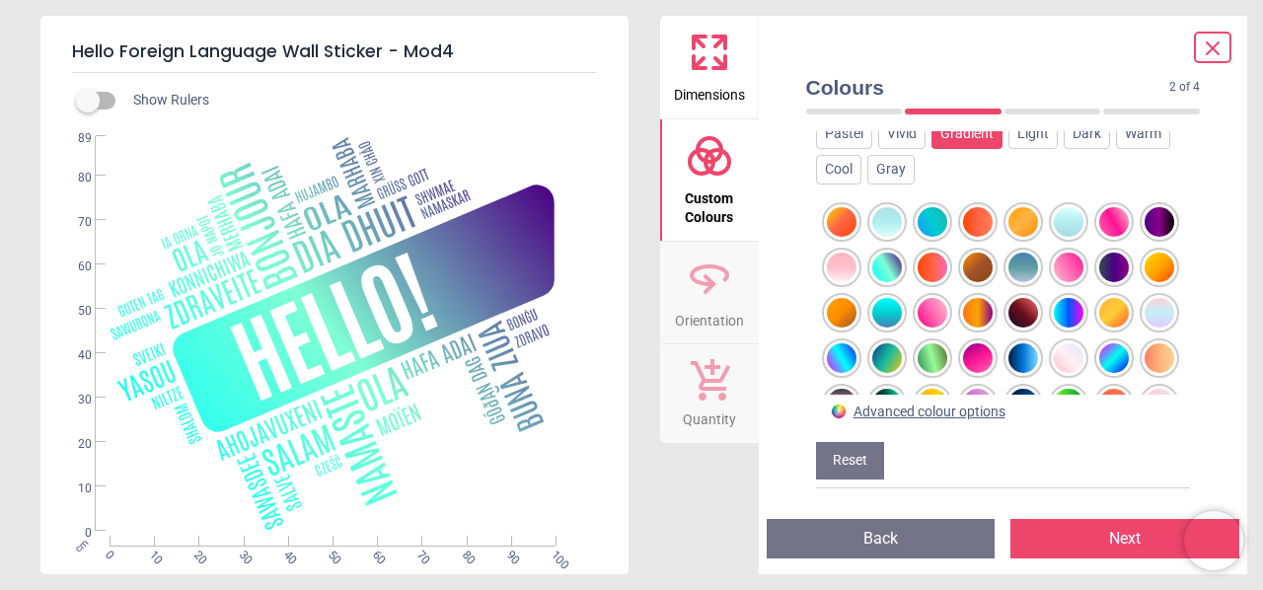
click at [926, 223] on div at bounding box center [933, 222] width 30 height 30
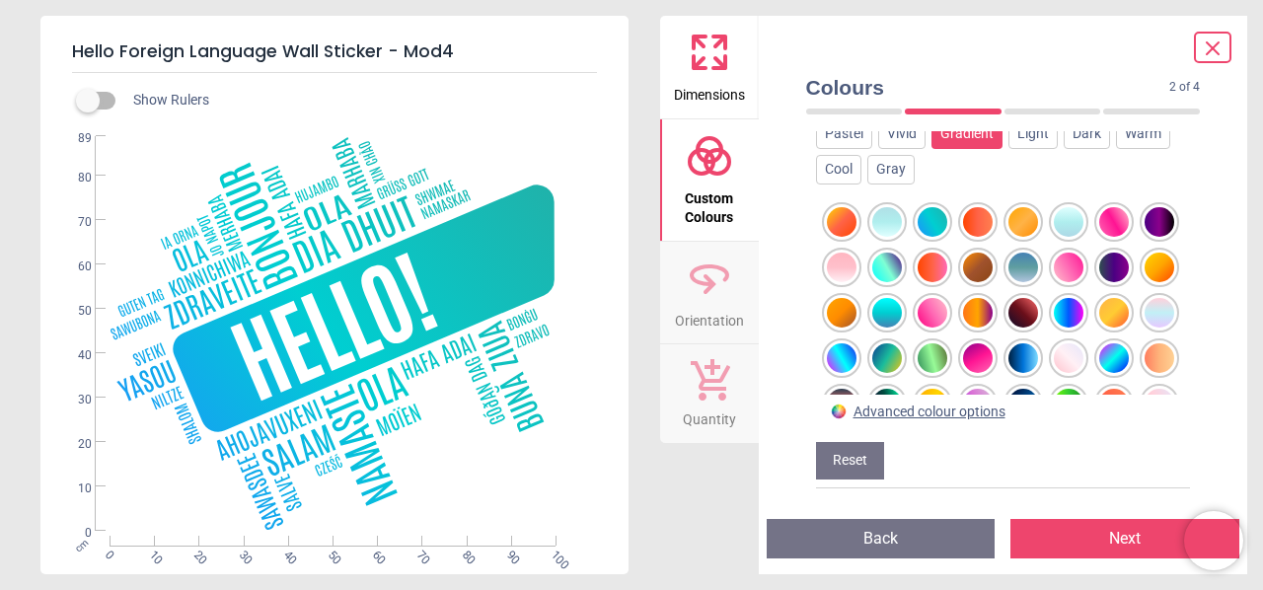
click at [849, 224] on div at bounding box center [842, 222] width 30 height 30
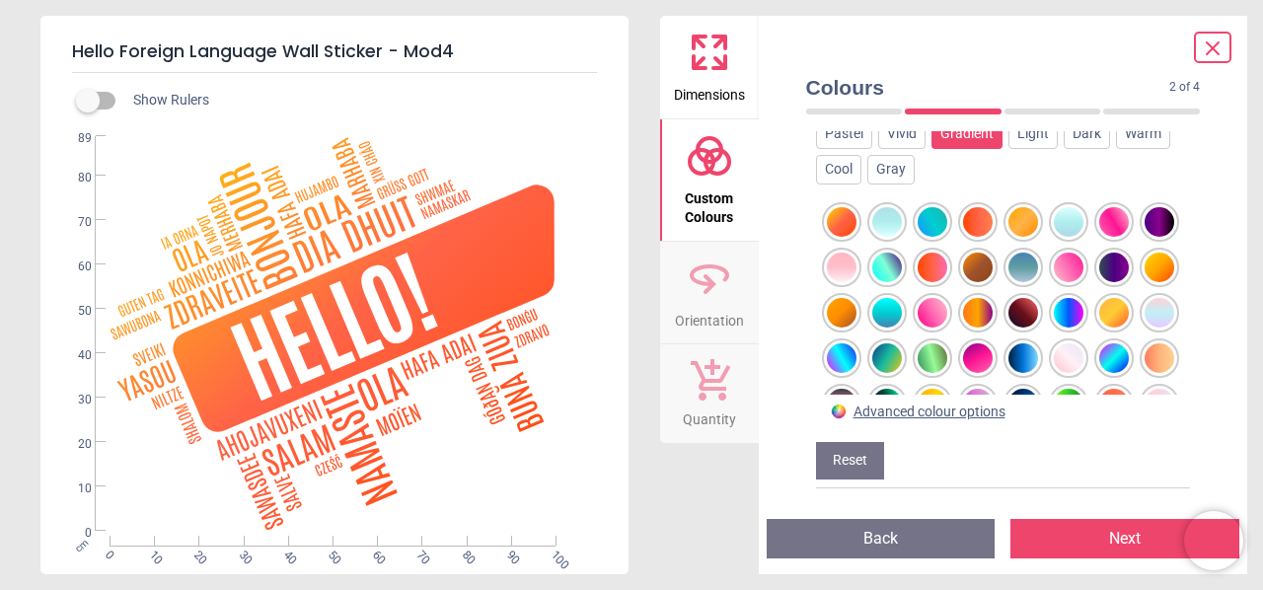
click at [947, 361] on div at bounding box center [933, 358] width 30 height 30
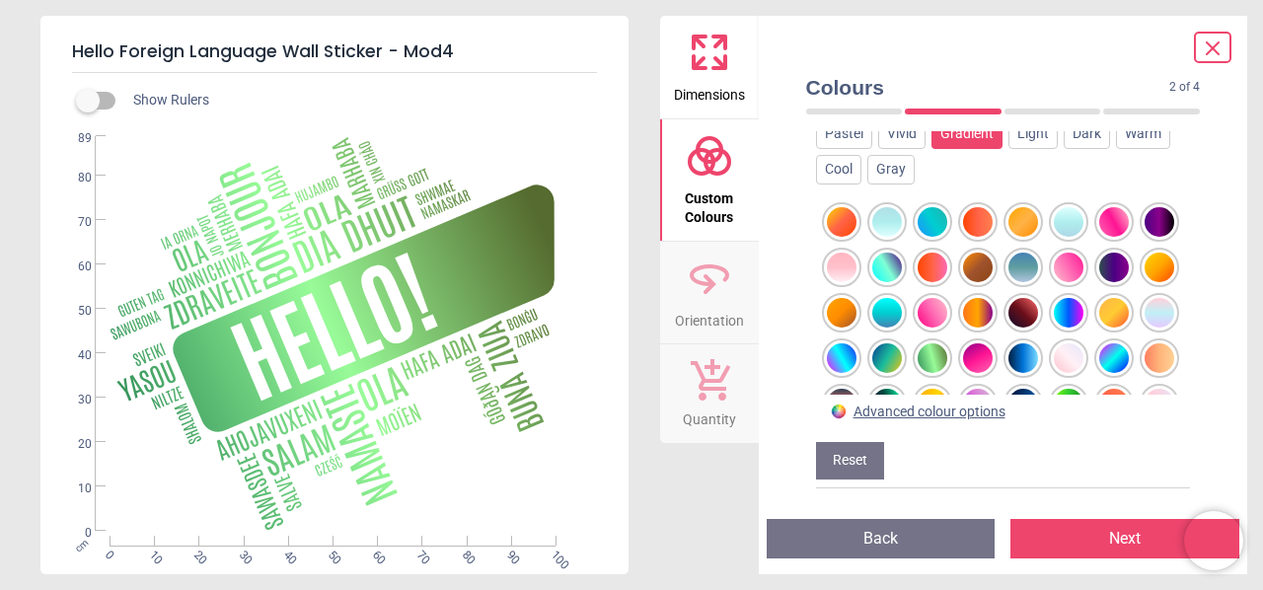
click at [902, 353] on div at bounding box center [887, 358] width 30 height 30
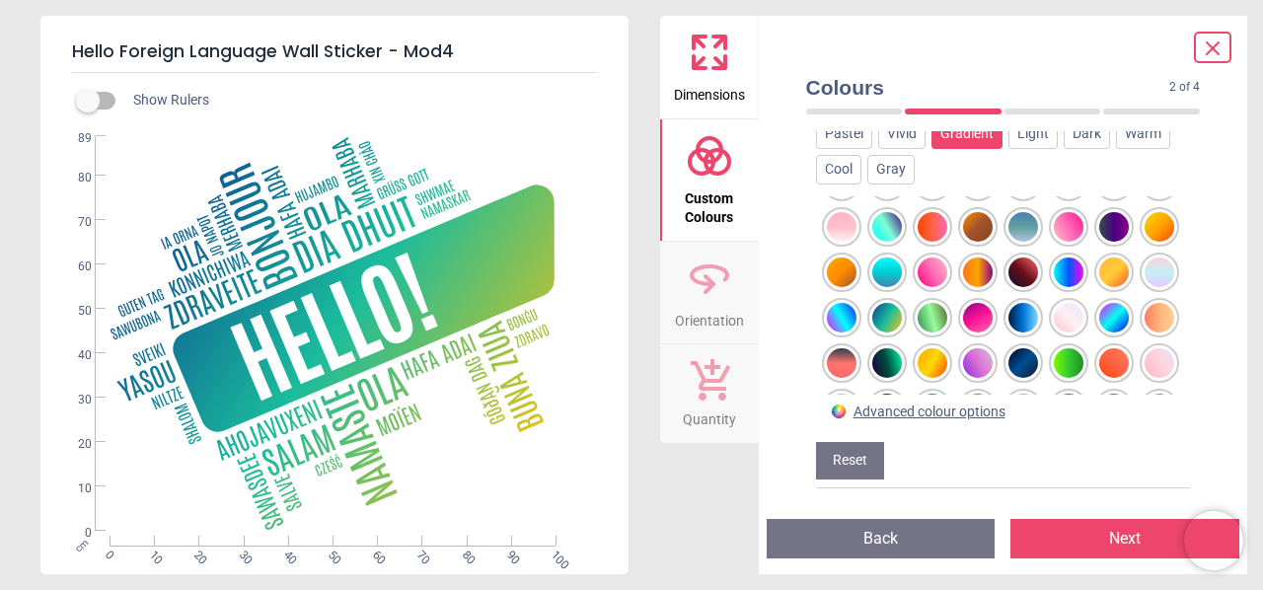
scroll to position [99, 0]
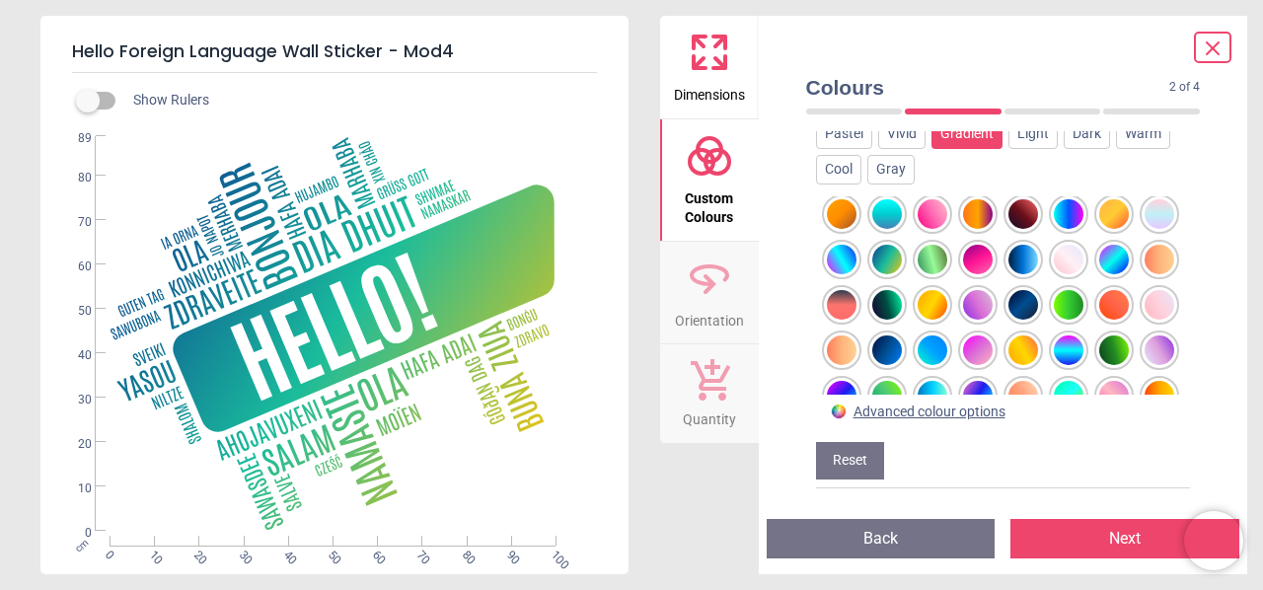
click at [1054, 320] on div at bounding box center [1069, 305] width 30 height 30
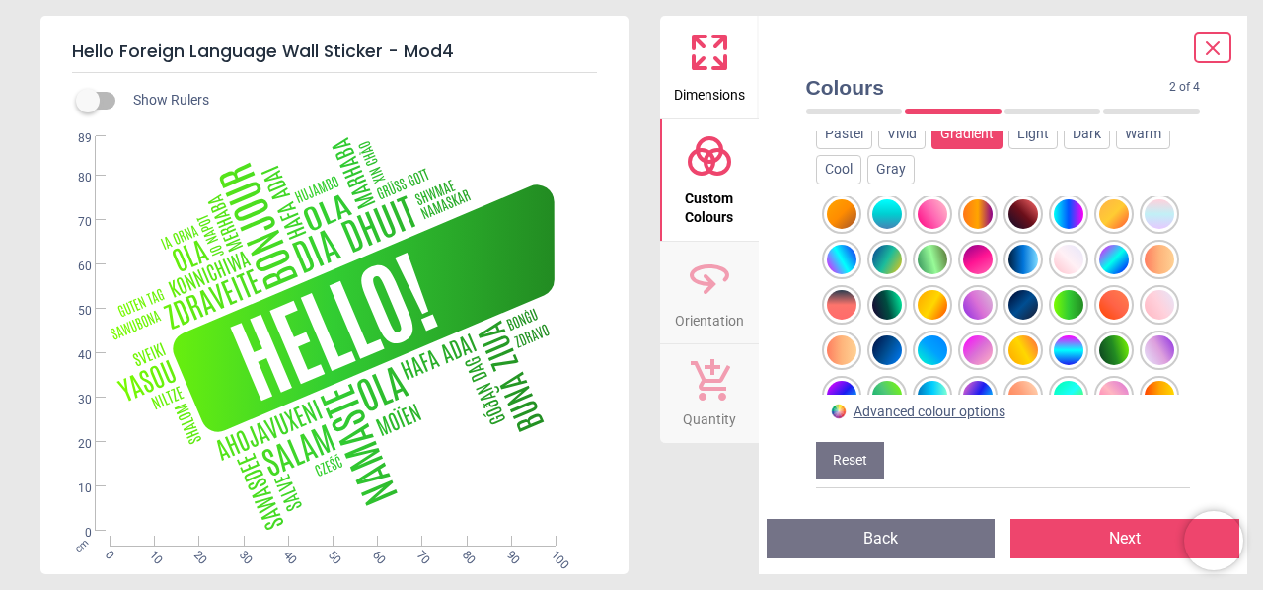
click at [947, 254] on div at bounding box center [933, 260] width 30 height 30
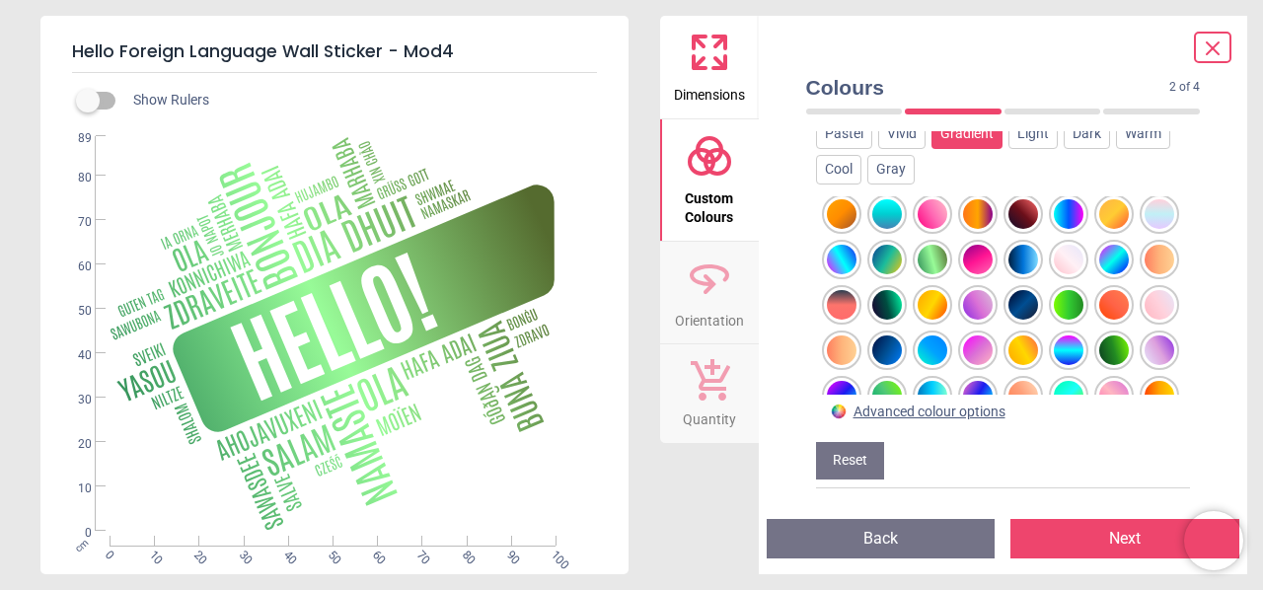
click at [902, 261] on div at bounding box center [887, 260] width 30 height 30
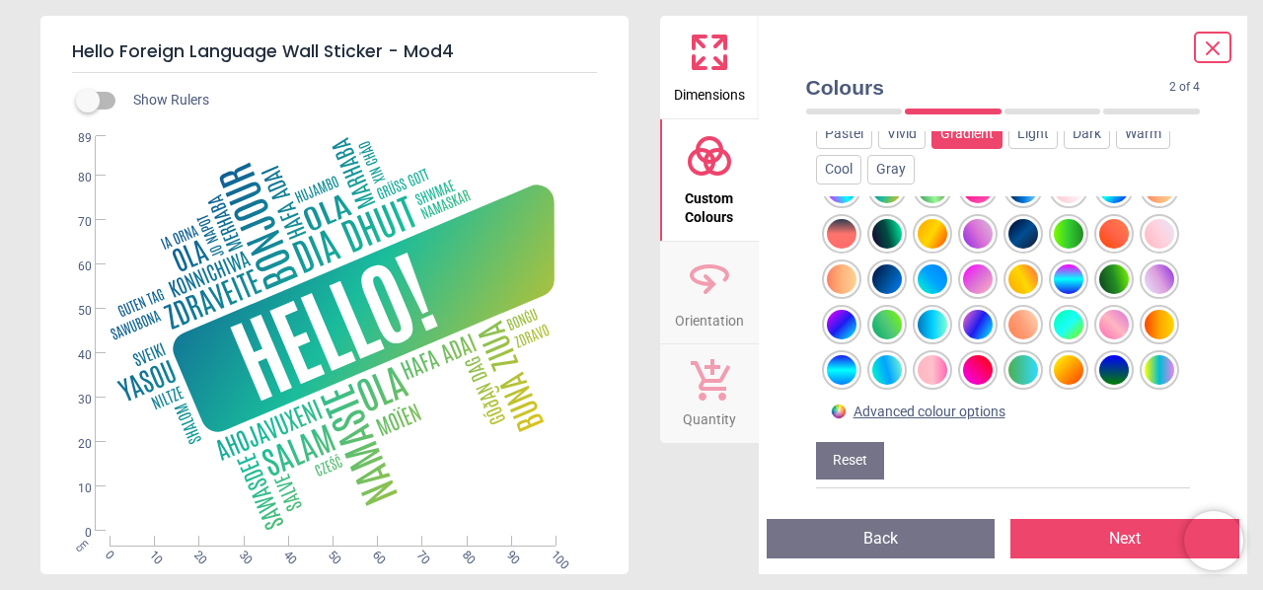
scroll to position [259, 0]
click at [1145, 310] on div at bounding box center [1160, 325] width 30 height 30
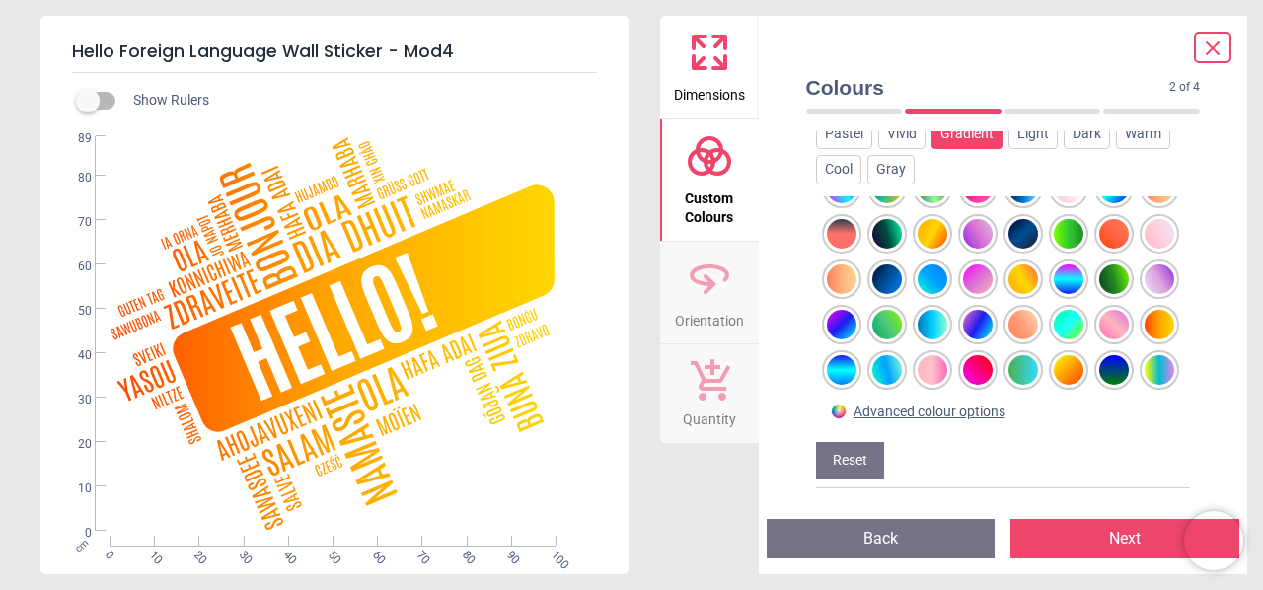
click at [1072, 355] on div at bounding box center [1069, 370] width 30 height 30
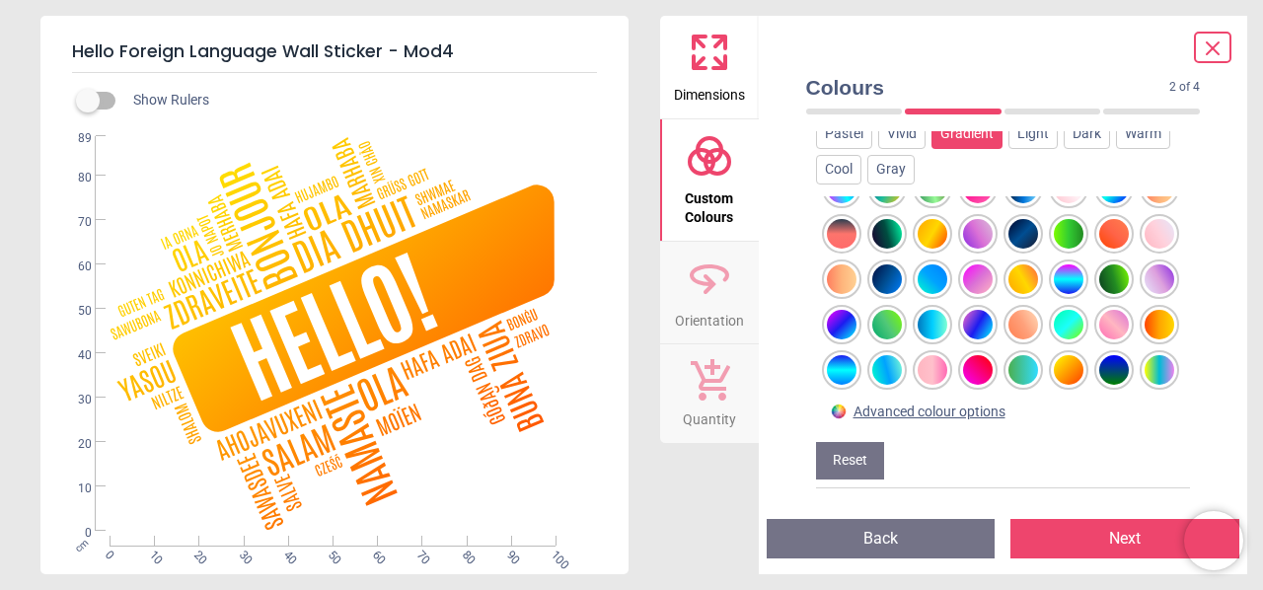
click at [1145, 310] on div at bounding box center [1160, 325] width 30 height 30
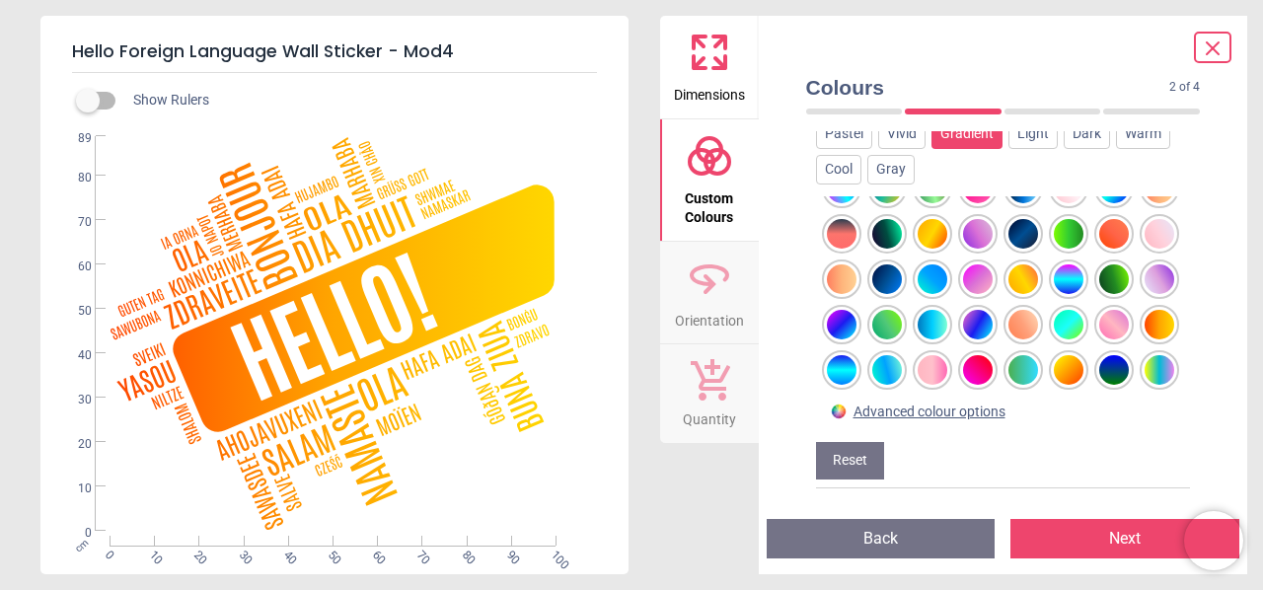
click at [1099, 310] on div at bounding box center [1114, 325] width 30 height 30
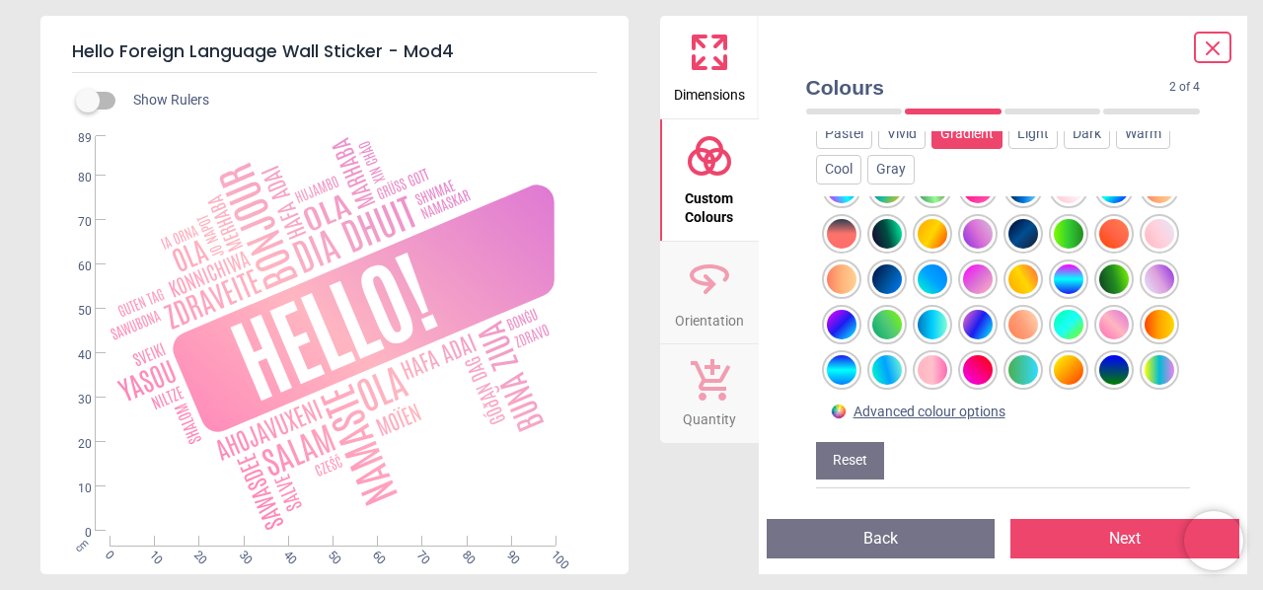
click at [1026, 355] on div at bounding box center [1023, 370] width 30 height 30
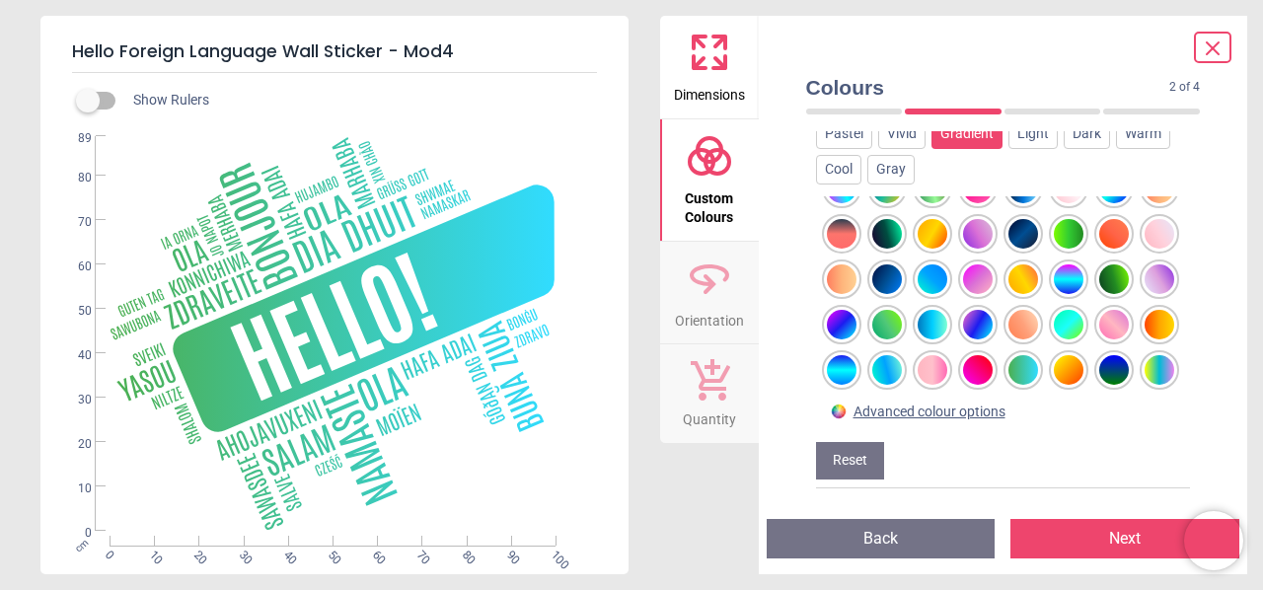
click at [977, 355] on div at bounding box center [978, 370] width 30 height 30
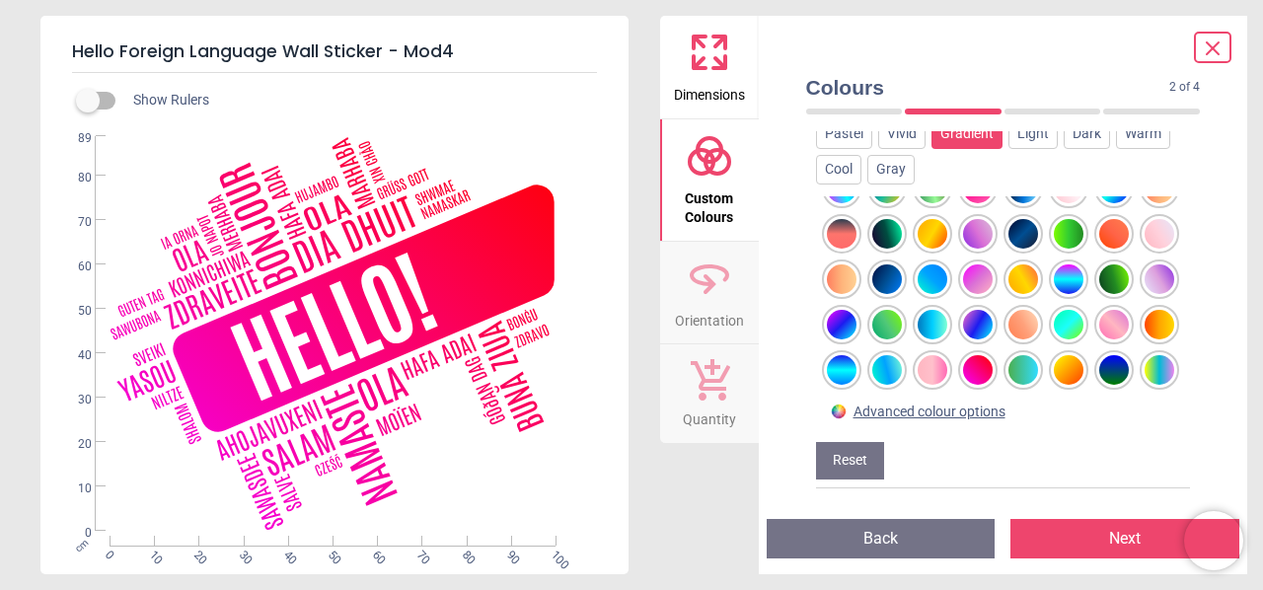
click at [918, 355] on div at bounding box center [933, 370] width 30 height 30
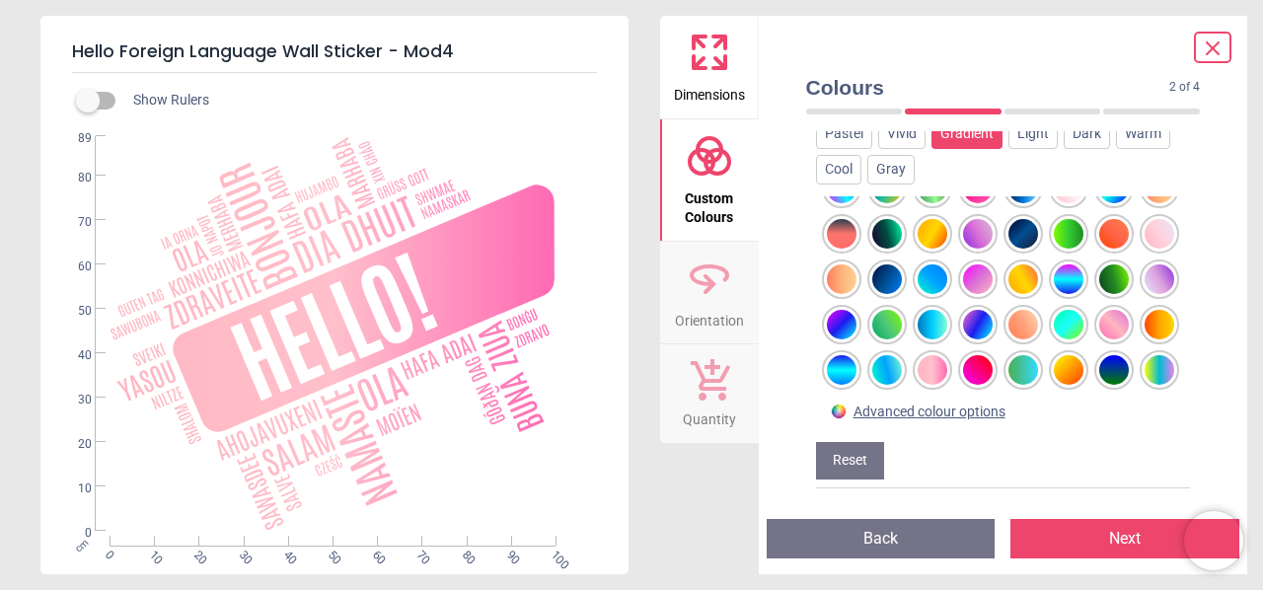
click at [1018, 355] on div at bounding box center [1023, 370] width 30 height 30
